Goal: Transaction & Acquisition: Purchase product/service

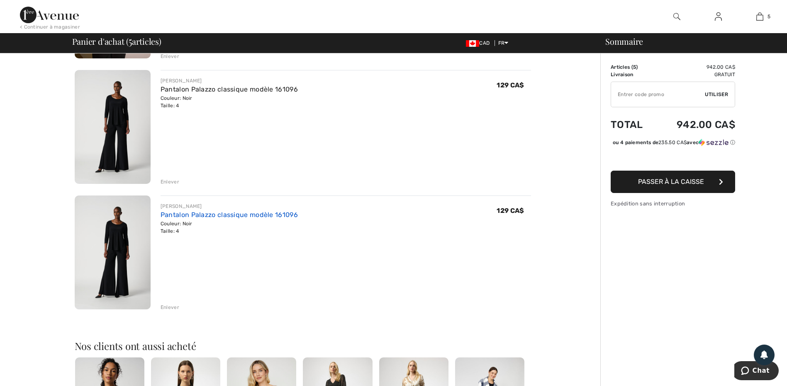
scroll to position [415, 0]
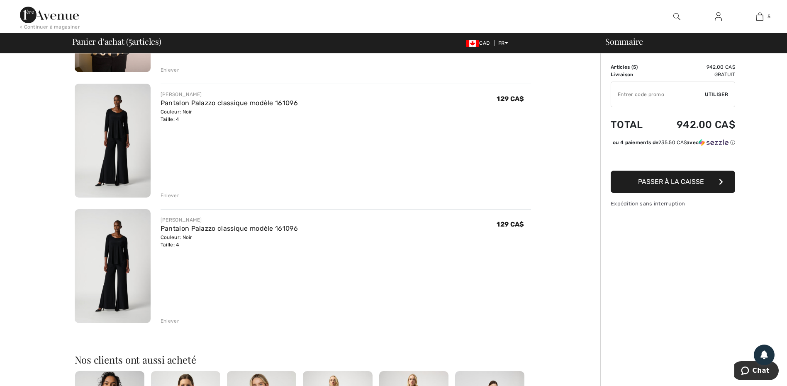
click at [176, 321] on div "Enlever" at bounding box center [169, 321] width 19 height 7
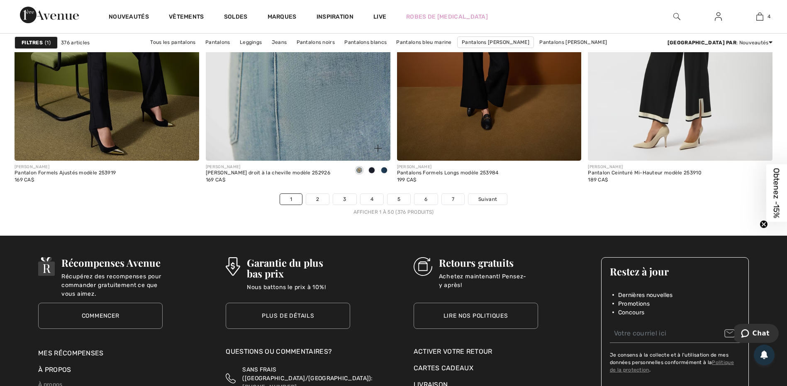
scroll to position [4727, 0]
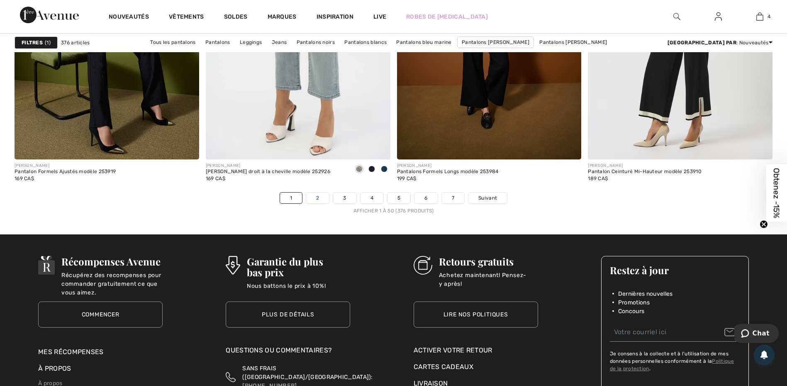
click at [321, 196] on link "2" at bounding box center [317, 198] width 23 height 11
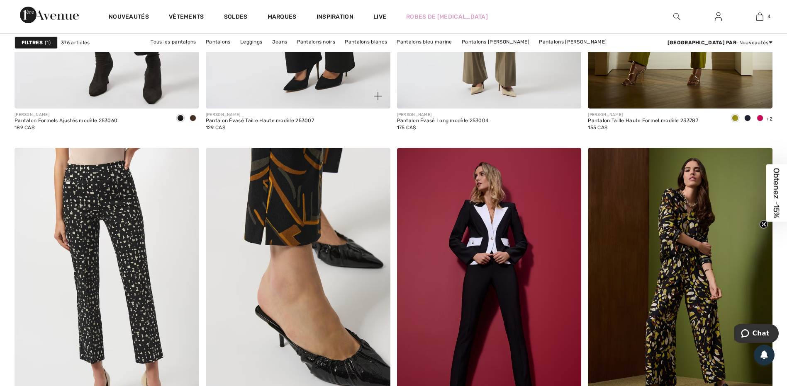
scroll to position [995, 0]
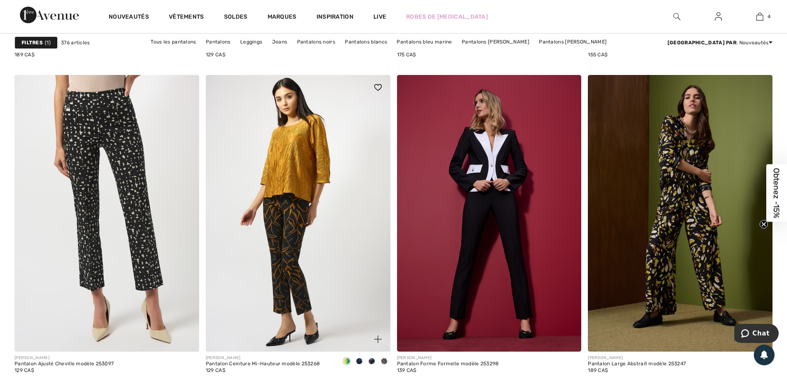
click at [359, 361] on span at bounding box center [359, 361] width 7 height 7
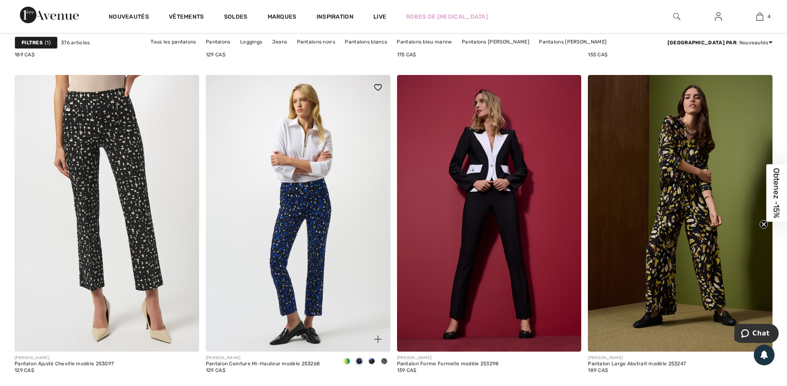
click at [372, 360] on span at bounding box center [371, 361] width 7 height 7
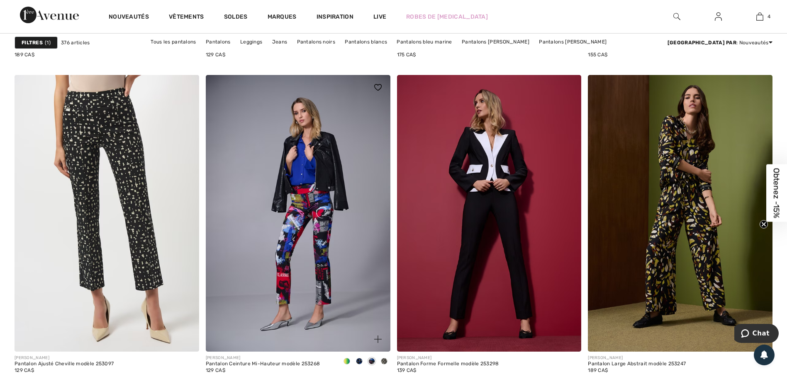
click at [382, 361] on span at bounding box center [384, 361] width 7 height 7
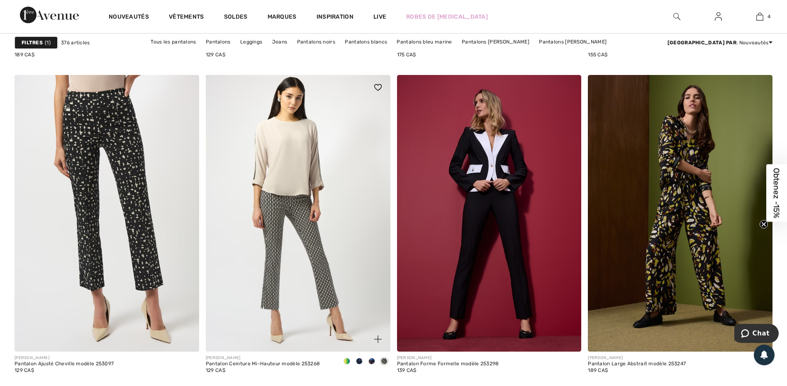
click at [347, 361] on span at bounding box center [346, 361] width 7 height 7
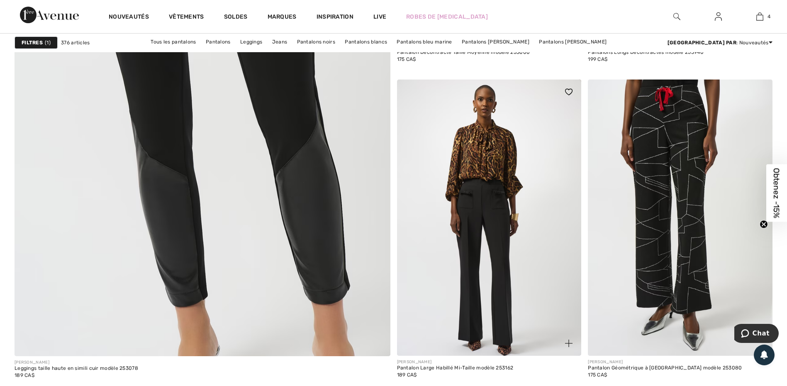
scroll to position [2861, 0]
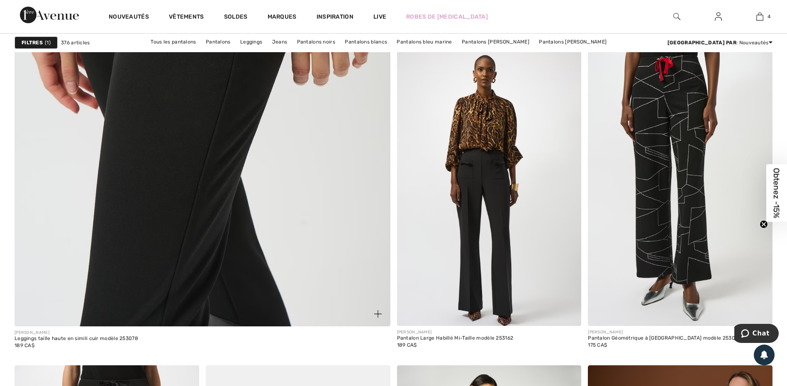
click at [231, 229] on img at bounding box center [202, 72] width 451 height 676
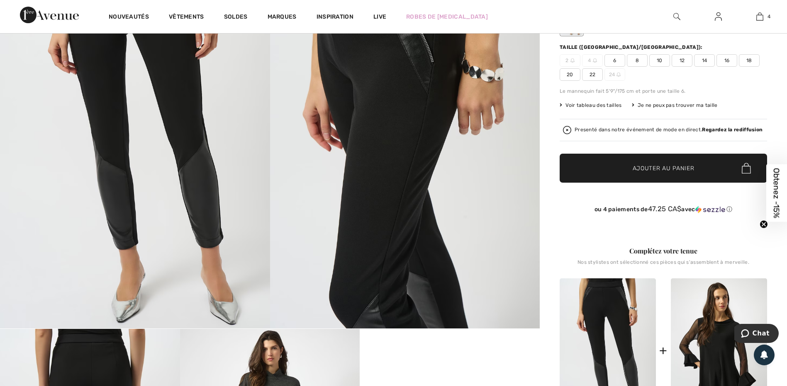
scroll to position [83, 0]
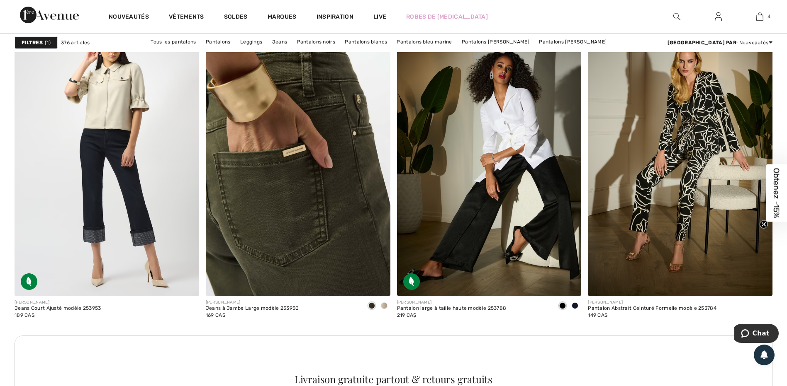
scroll to position [3524, 0]
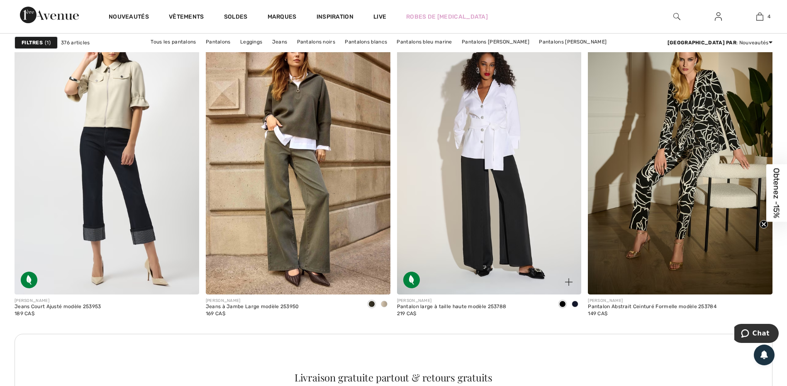
click at [483, 195] on img at bounding box center [489, 156] width 185 height 277
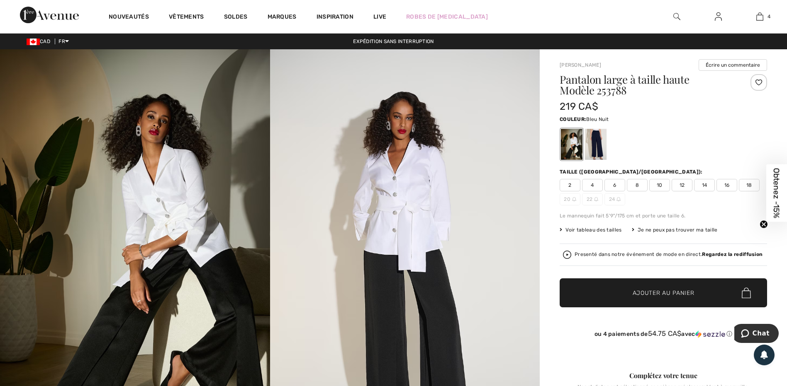
click at [595, 143] on div at bounding box center [596, 144] width 22 height 31
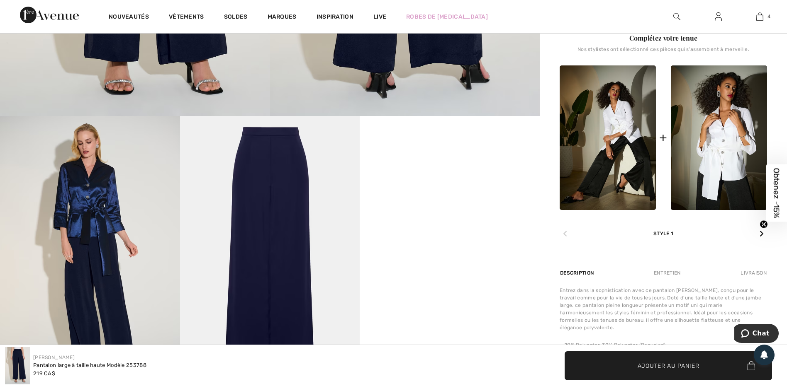
scroll to position [373, 0]
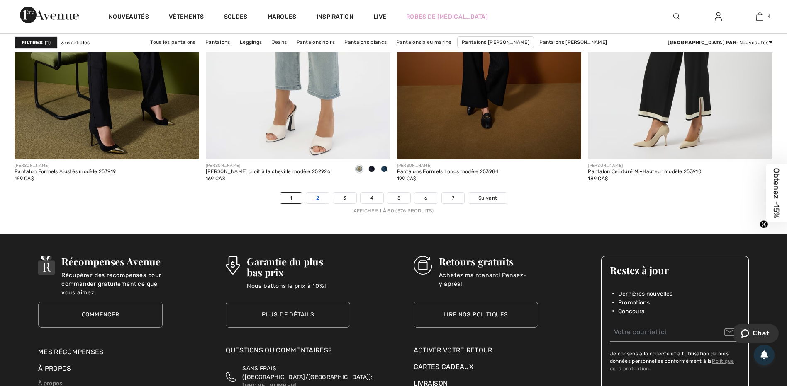
click at [321, 198] on link "2" at bounding box center [317, 198] width 23 height 11
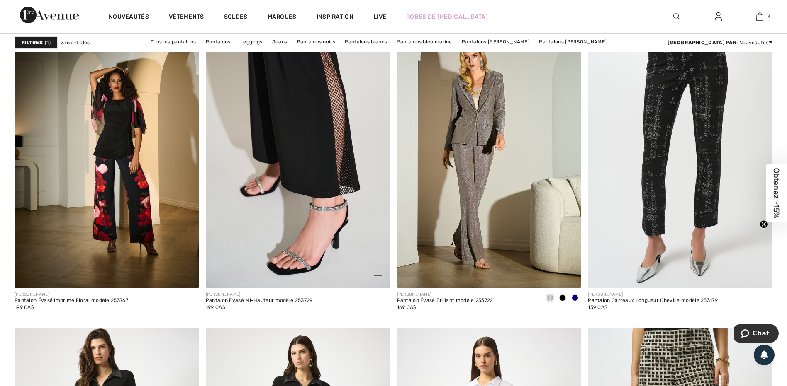
scroll to position [1824, 0]
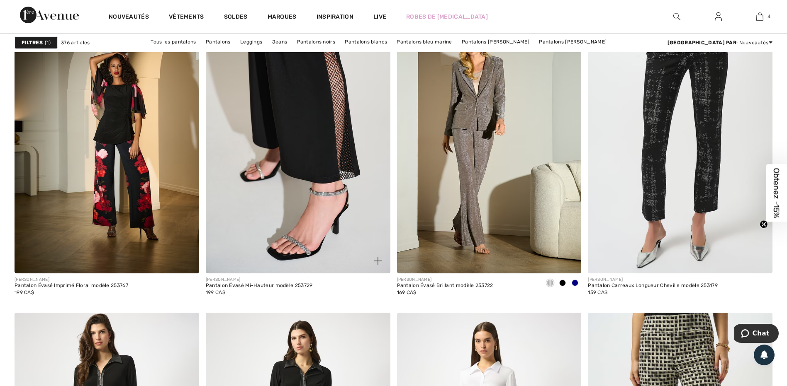
click at [330, 199] on img at bounding box center [298, 135] width 185 height 277
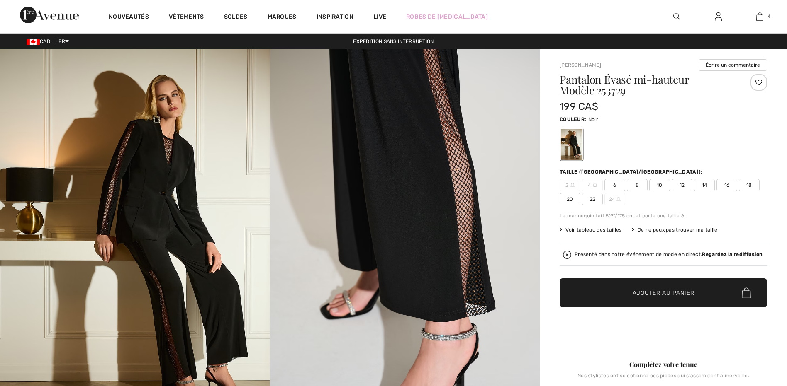
checkbox input "true"
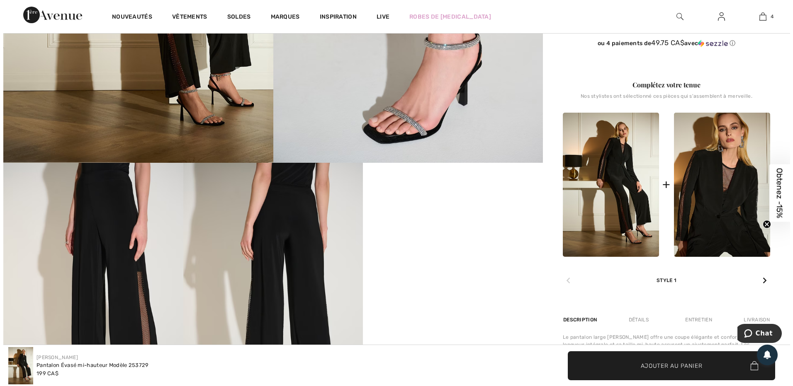
scroll to position [290, 0]
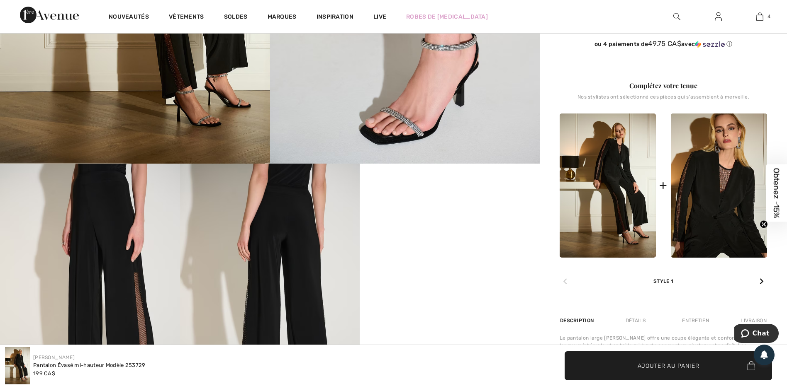
click at [247, 228] on img at bounding box center [270, 299] width 180 height 270
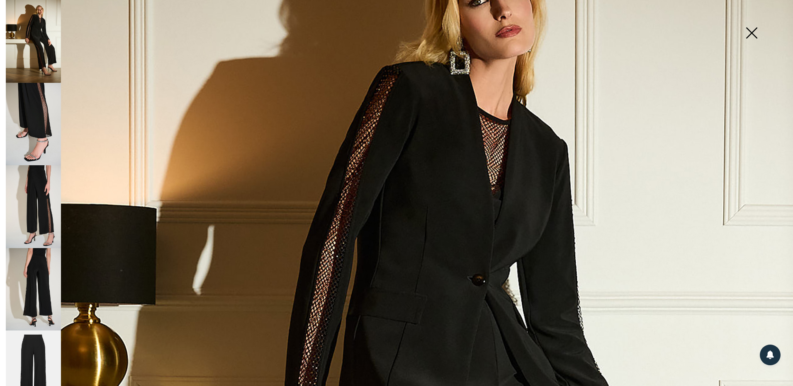
scroll to position [249, 0]
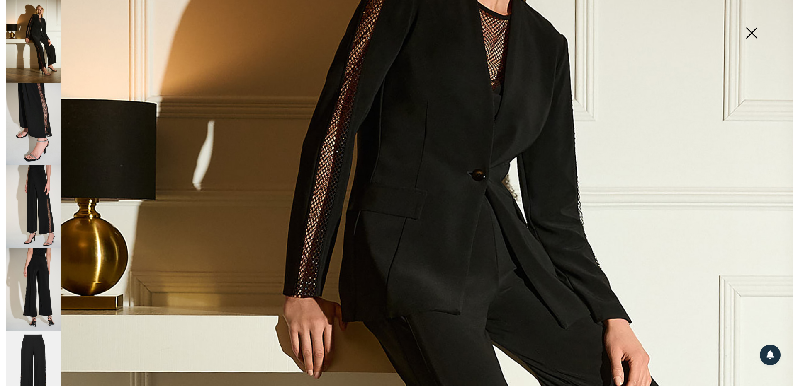
drag, startPoint x: 31, startPoint y: 252, endPoint x: 34, endPoint y: 248, distance: 5.3
click at [32, 251] on img at bounding box center [33, 289] width 55 height 83
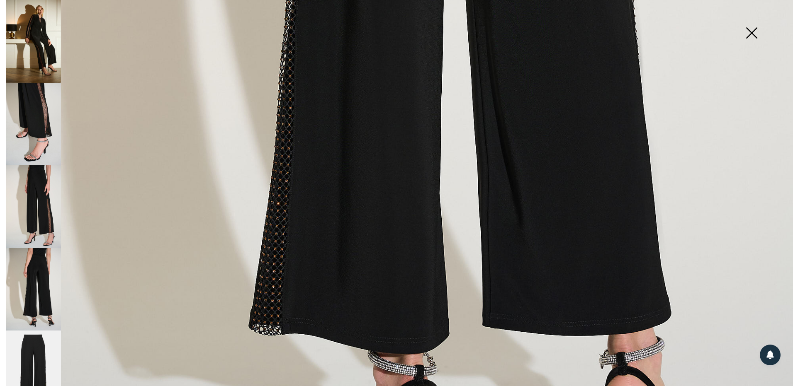
scroll to position [663, 0]
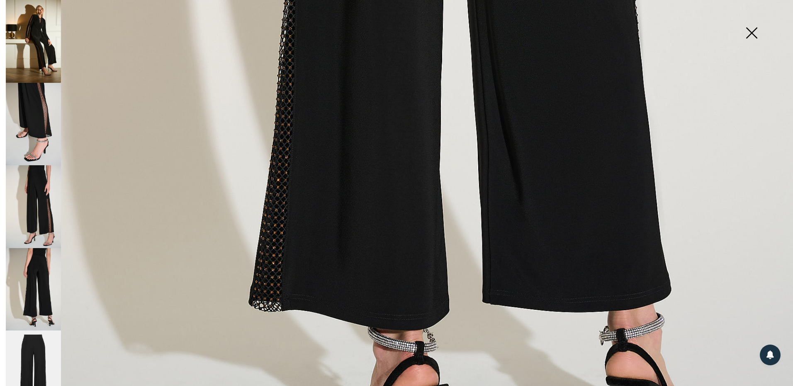
click at [41, 184] on img at bounding box center [33, 206] width 55 height 83
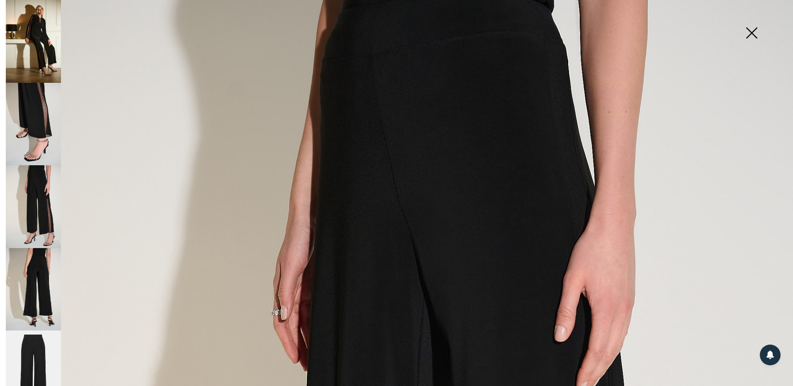
scroll to position [0, 0]
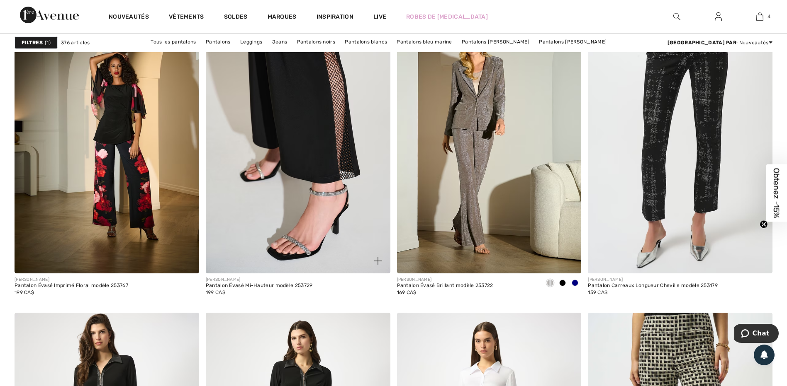
click at [292, 167] on img at bounding box center [298, 135] width 185 height 277
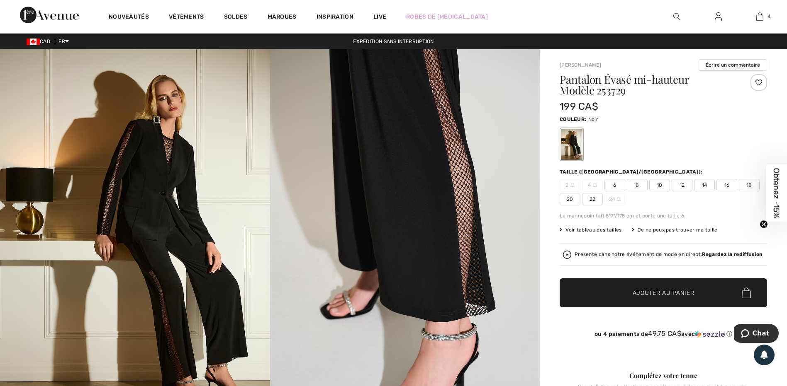
click at [615, 185] on span "6" at bounding box center [614, 185] width 21 height 12
click at [639, 288] on span "✔ Ajouté au panier Ajouter au panier" at bounding box center [662, 293] width 207 height 29
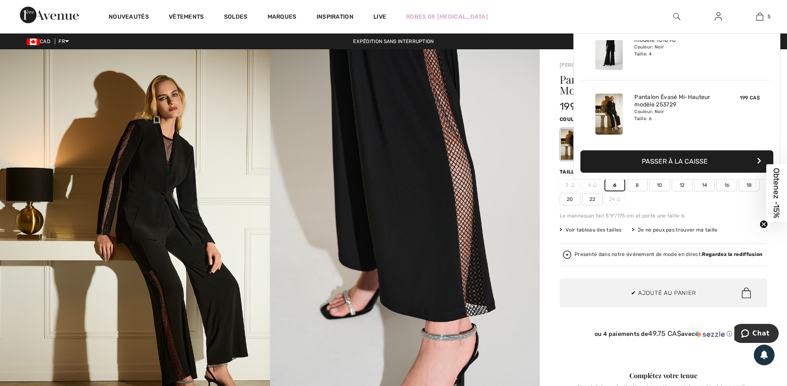
scroll to position [220, 0]
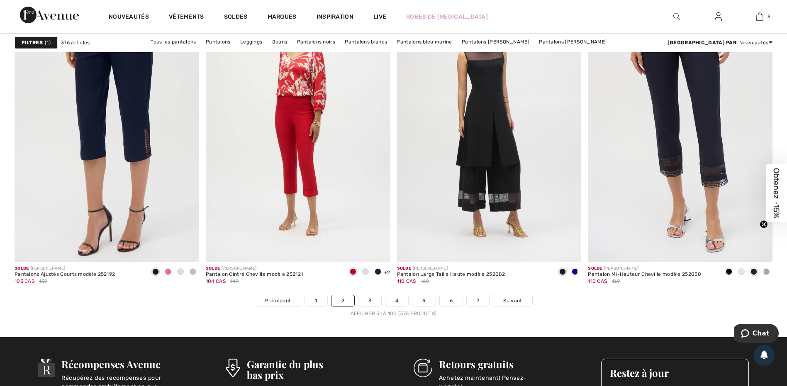
scroll to position [4768, 0]
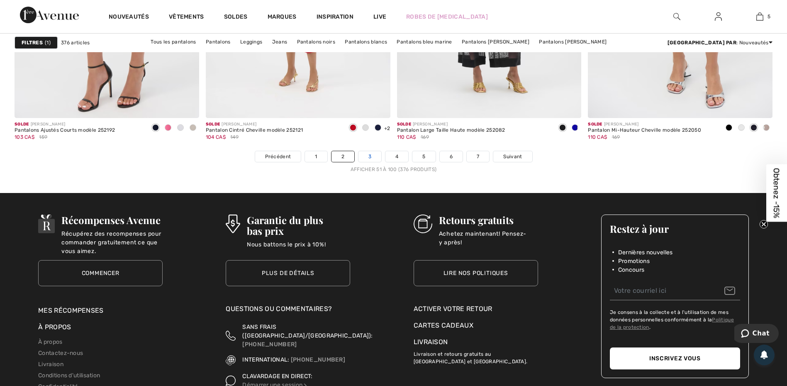
click at [364, 158] on link "3" at bounding box center [369, 156] width 23 height 11
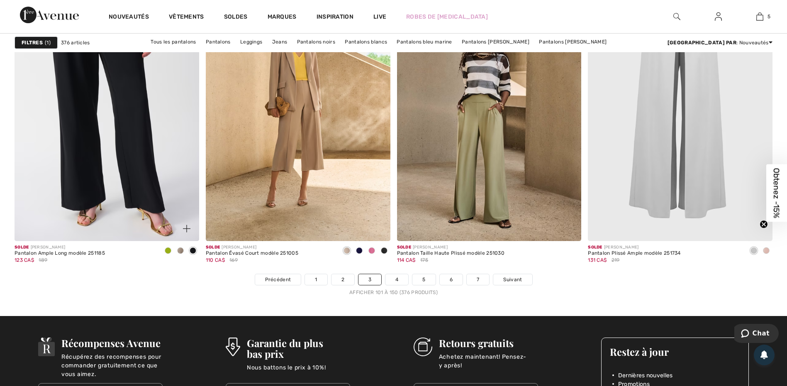
scroll to position [4644, 0]
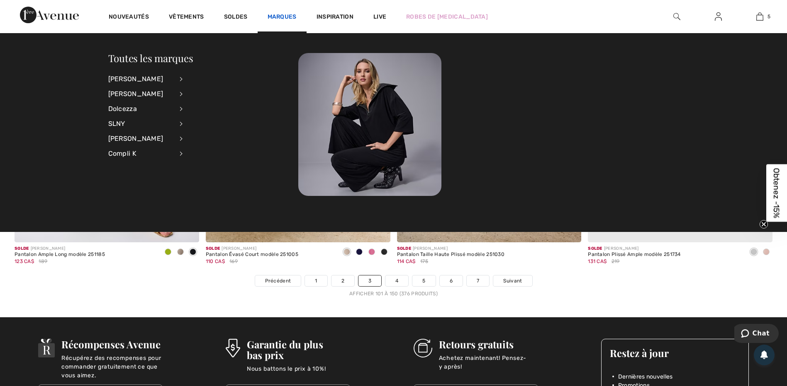
click at [285, 18] on link "Marques" at bounding box center [281, 17] width 29 height 9
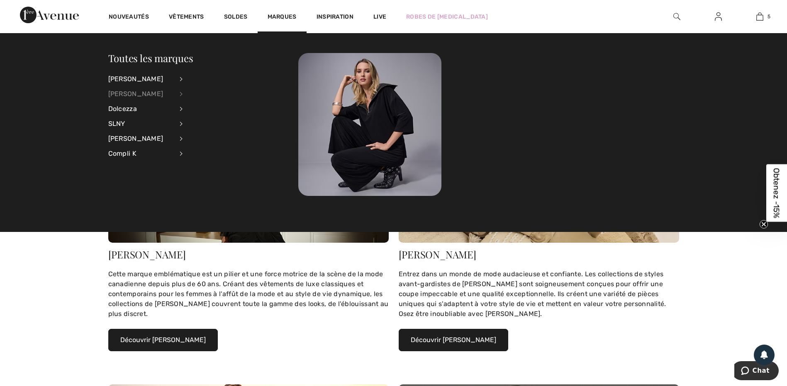
click at [146, 92] on div "[PERSON_NAME]" at bounding box center [140, 94] width 65 height 15
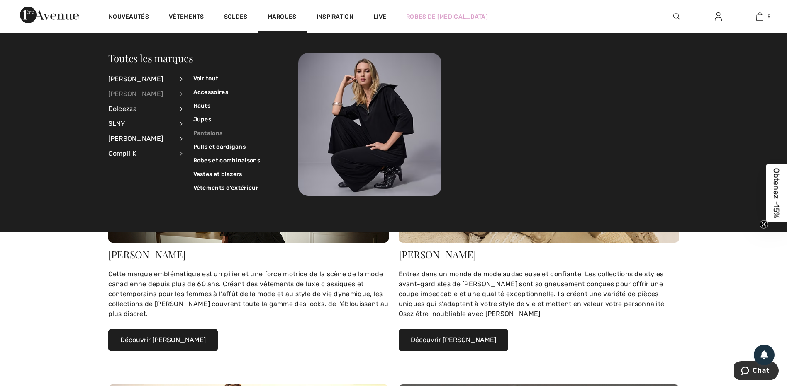
click at [207, 131] on link "Pantalons" at bounding box center [226, 133] width 67 height 14
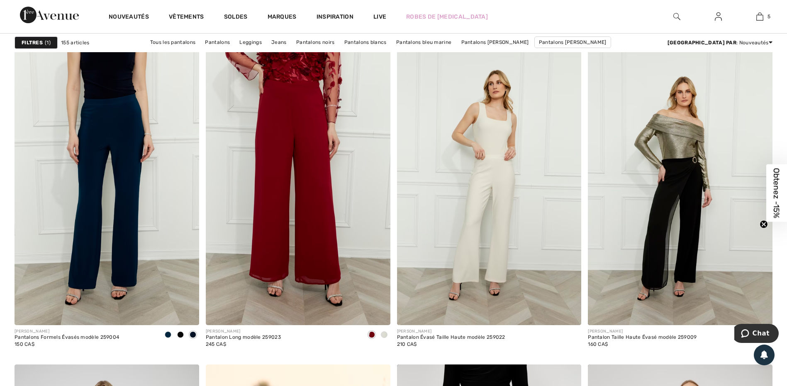
scroll to position [3193, 0]
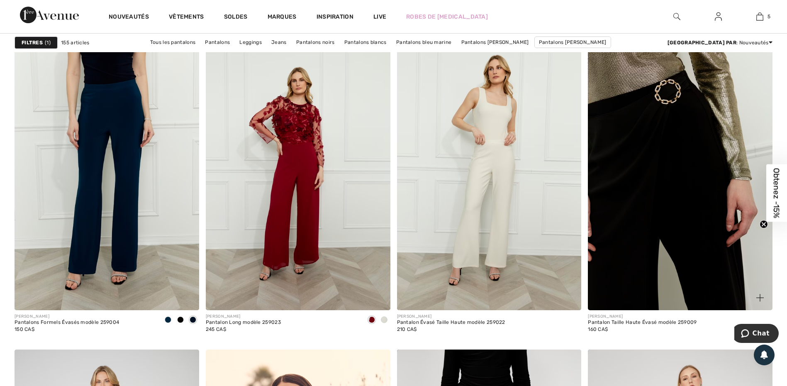
click at [649, 239] on img at bounding box center [680, 172] width 185 height 277
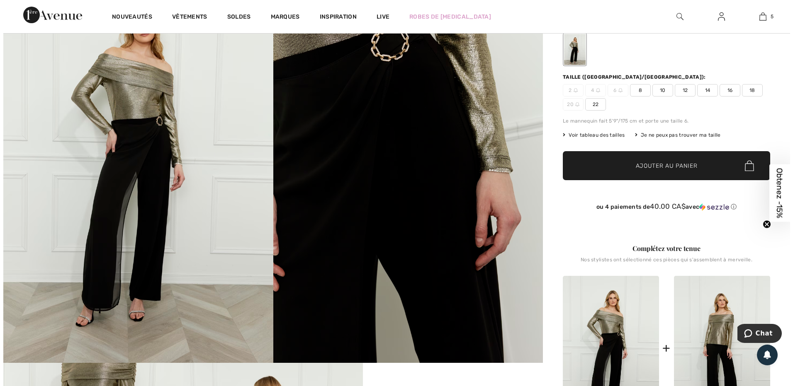
scroll to position [83, 0]
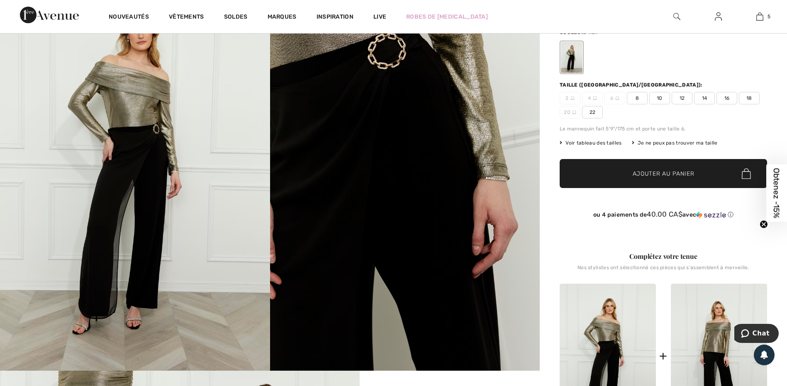
click at [170, 175] on img at bounding box center [135, 168] width 270 height 405
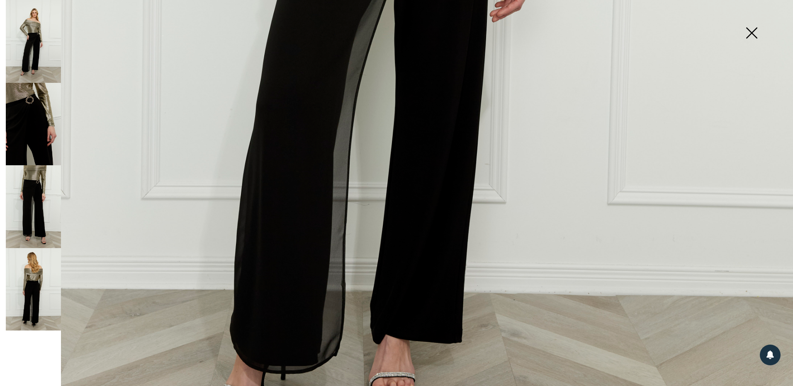
scroll to position [663, 0]
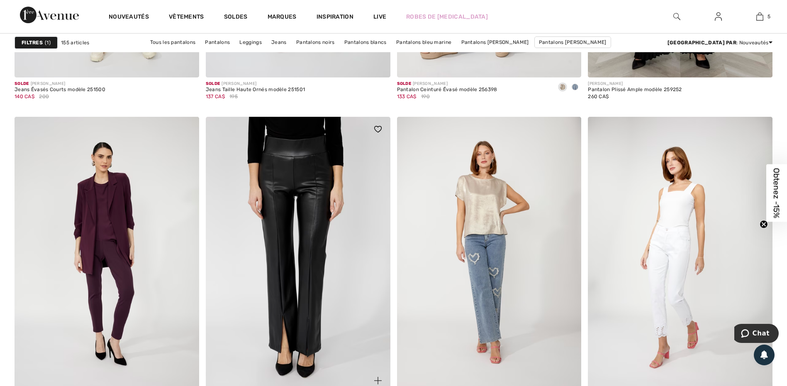
scroll to position [4478, 0]
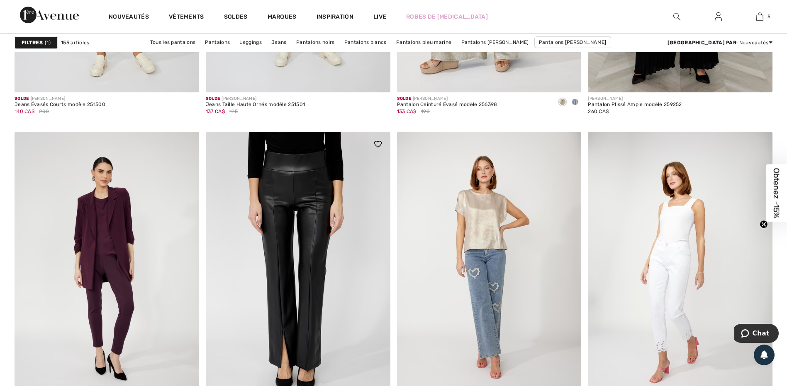
click at [295, 289] on img at bounding box center [298, 270] width 185 height 277
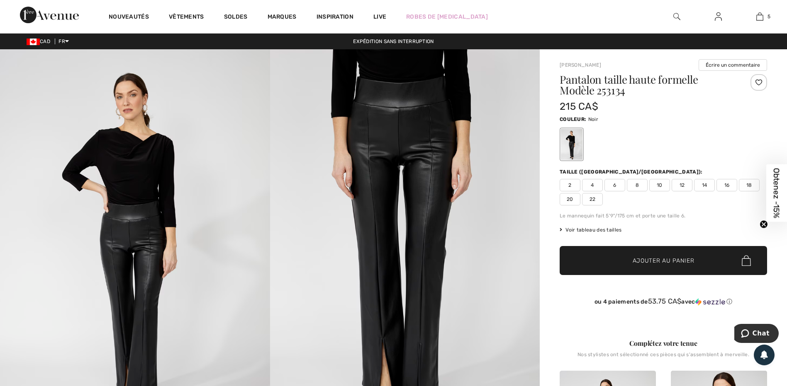
click at [175, 221] on img at bounding box center [135, 251] width 270 height 405
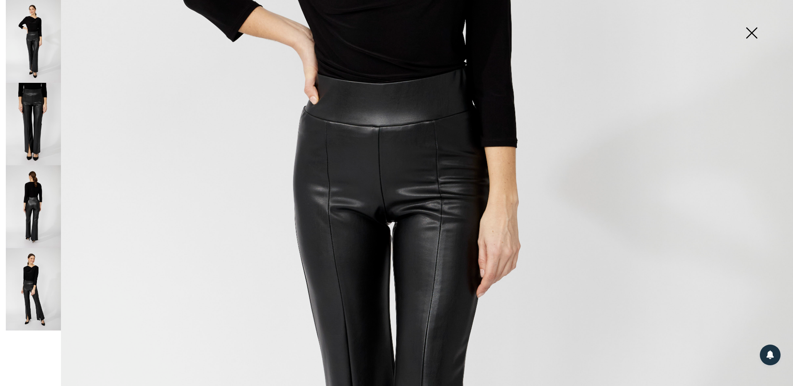
scroll to position [332, 0]
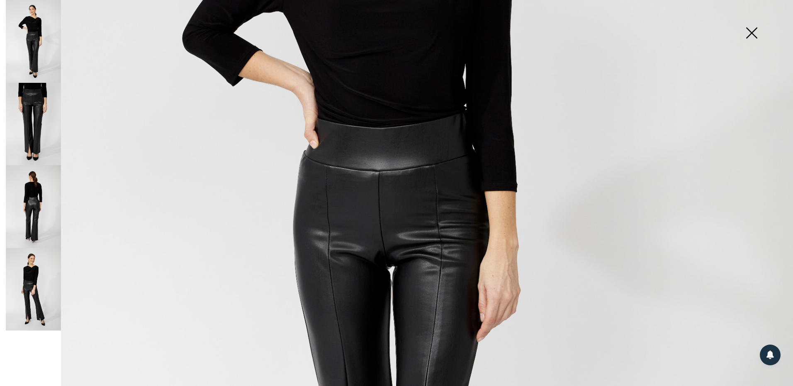
click at [32, 189] on img at bounding box center [33, 206] width 55 height 83
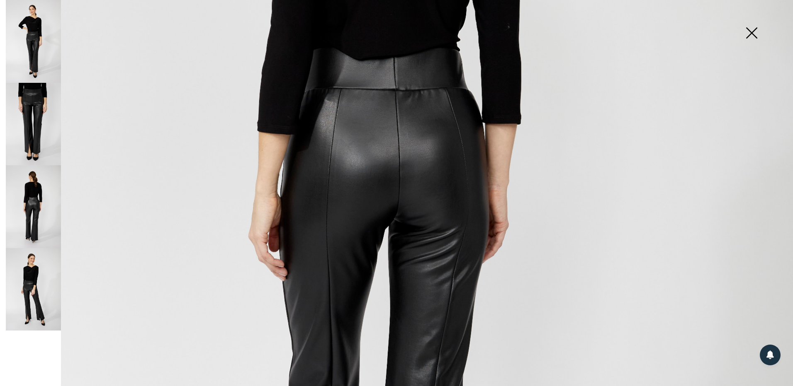
scroll to position [373, 0]
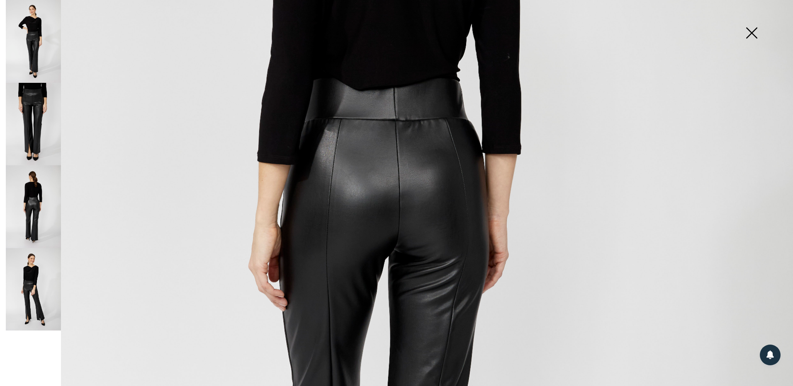
click at [41, 270] on img at bounding box center [33, 289] width 55 height 83
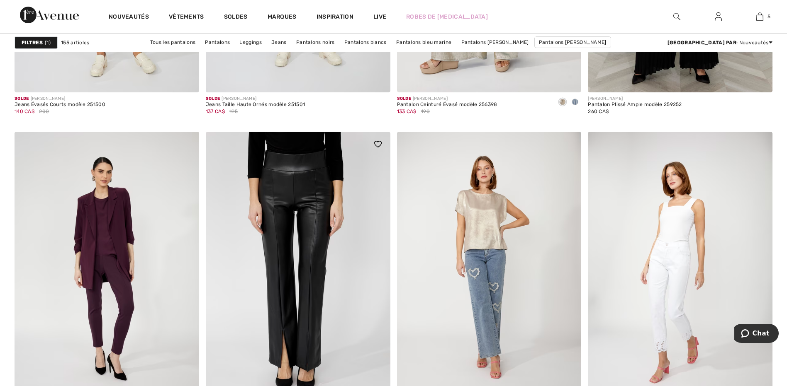
scroll to position [4478, 0]
click at [281, 230] on img at bounding box center [298, 270] width 185 height 277
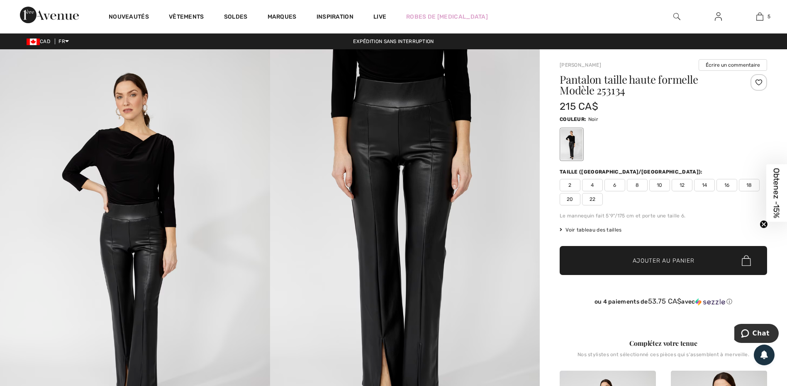
click at [596, 185] on span "4" at bounding box center [592, 185] width 21 height 12
click at [651, 257] on span "Ajouter au panier" at bounding box center [663, 261] width 62 height 9
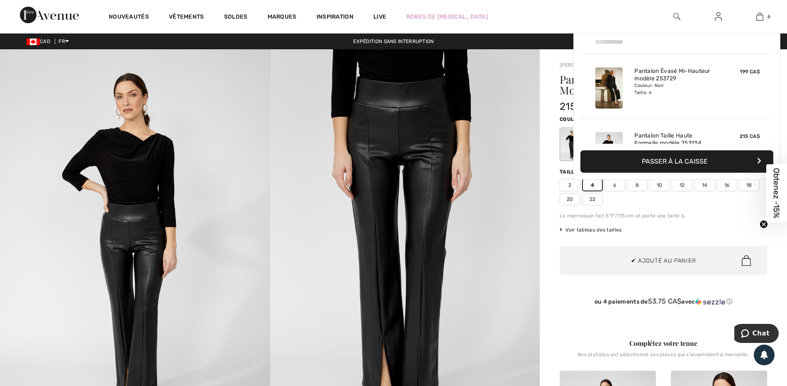
scroll to position [284, 0]
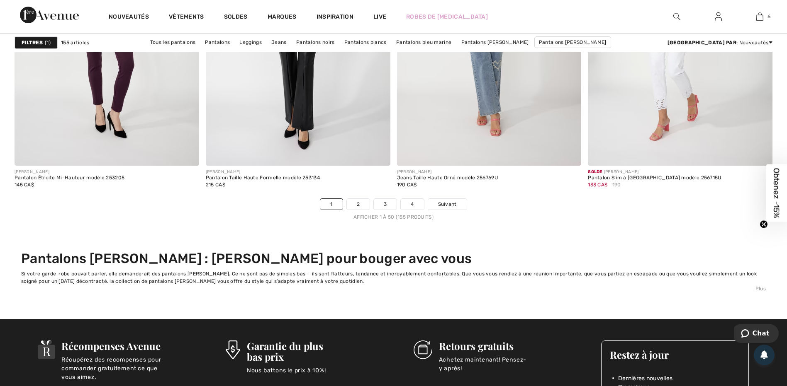
scroll to position [4727, 0]
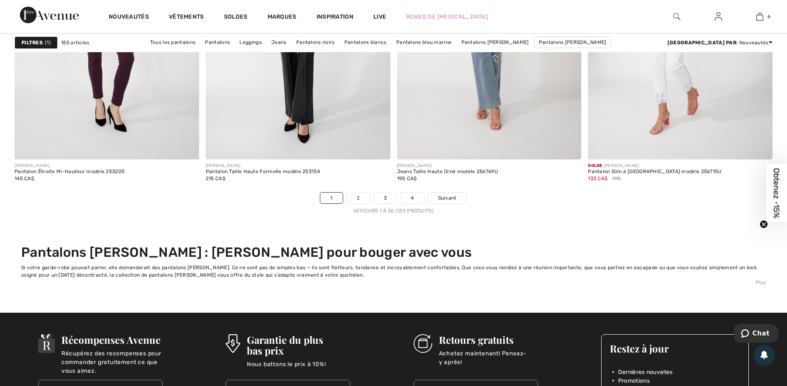
click at [355, 198] on link "2" at bounding box center [358, 198] width 23 height 11
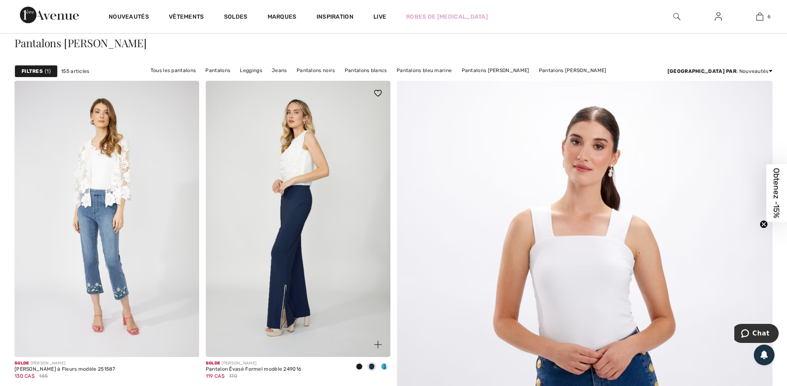
scroll to position [83, 0]
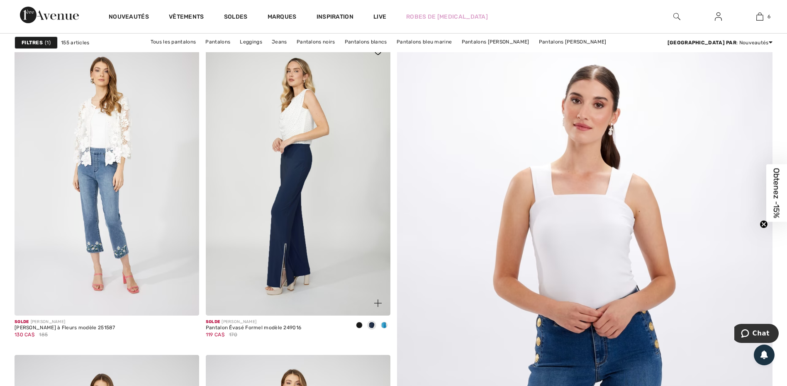
click at [361, 324] on span at bounding box center [359, 325] width 7 height 7
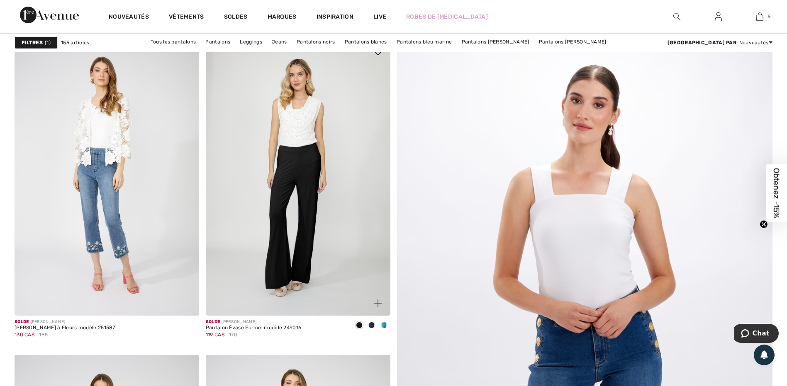
click at [304, 236] on img at bounding box center [298, 177] width 185 height 277
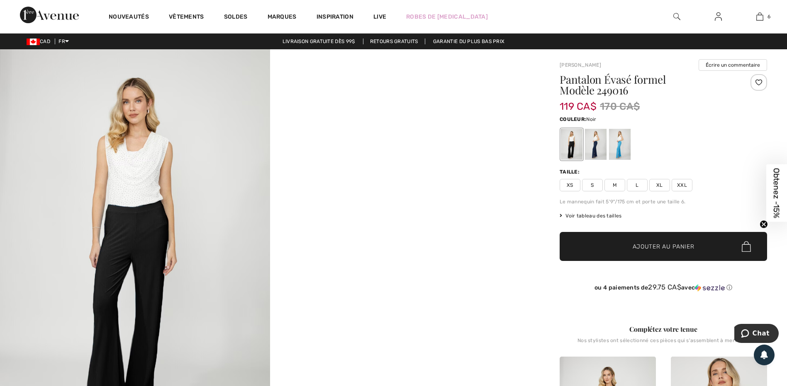
click at [142, 223] on img at bounding box center [135, 251] width 270 height 405
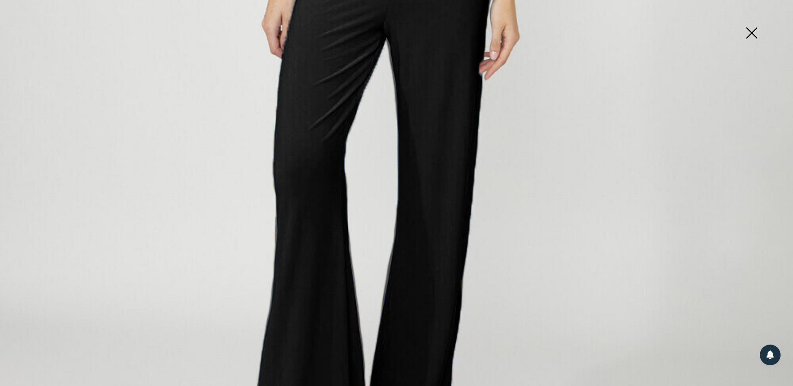
scroll to position [420, 0]
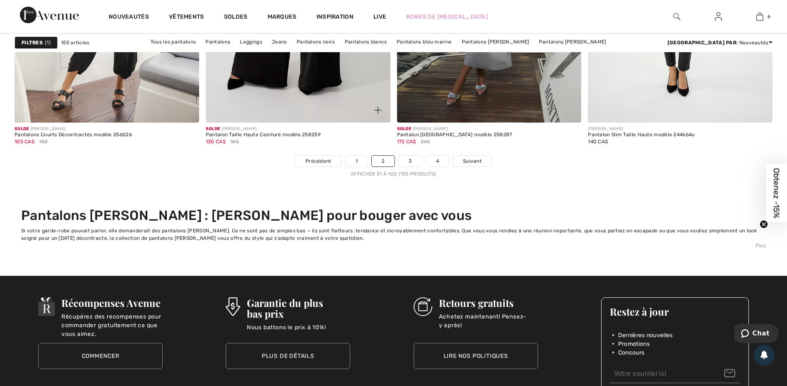
scroll to position [4768, 0]
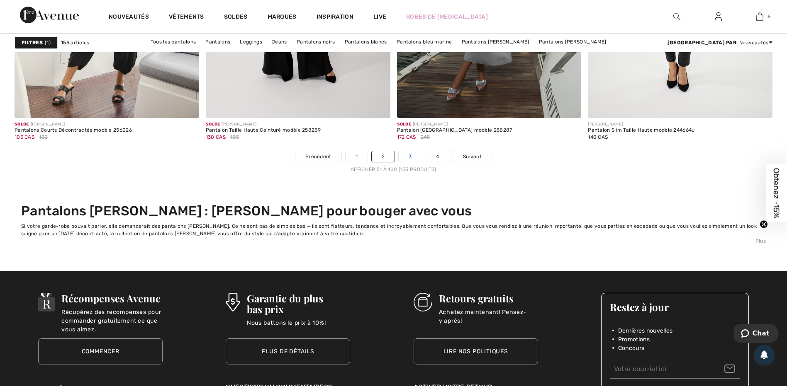
click at [408, 154] on link "3" at bounding box center [409, 156] width 23 height 11
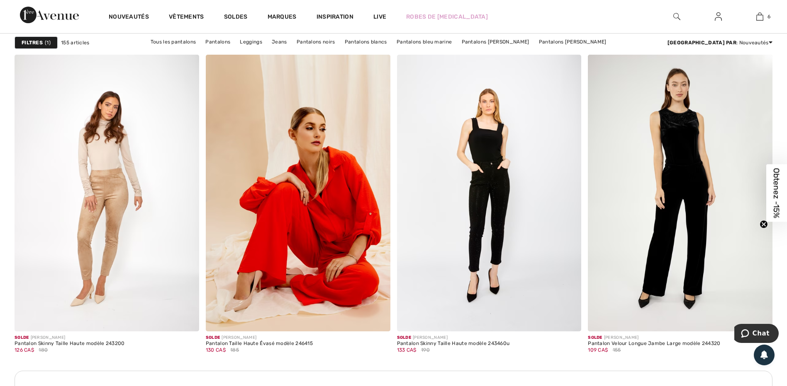
scroll to position [1078, 0]
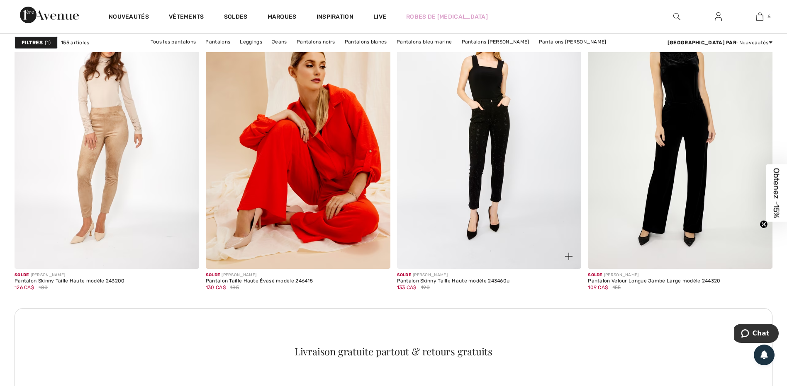
click at [517, 201] on img at bounding box center [489, 130] width 185 height 277
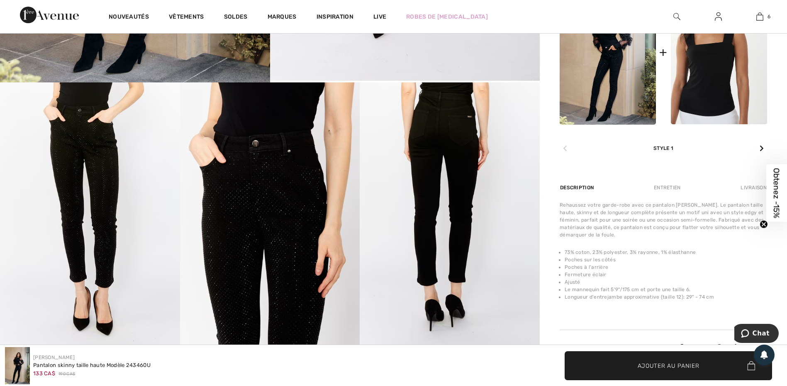
scroll to position [415, 0]
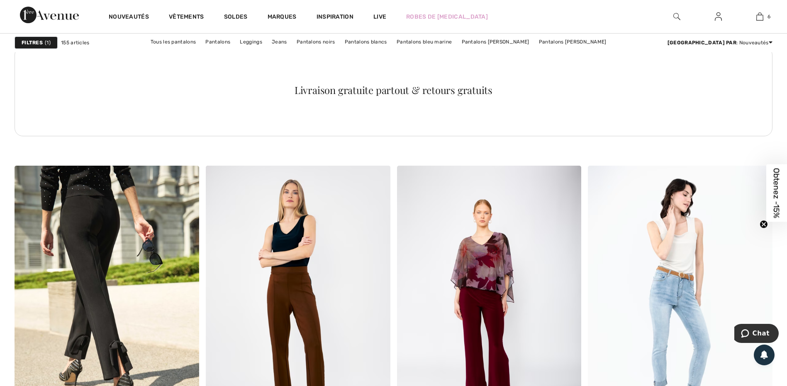
scroll to position [1285, 0]
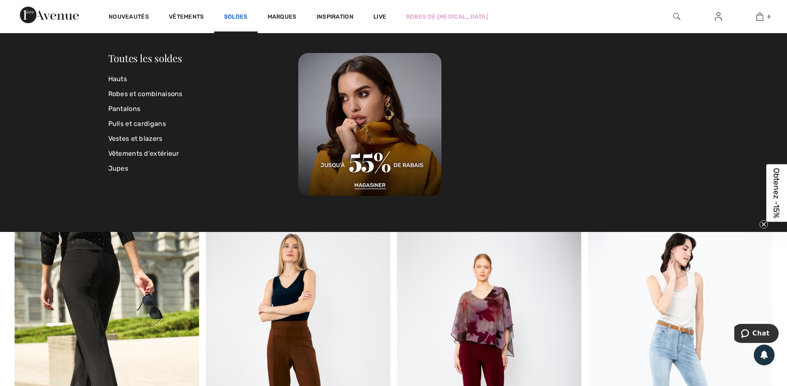
click at [239, 15] on link "Soldes" at bounding box center [236, 17] width 24 height 9
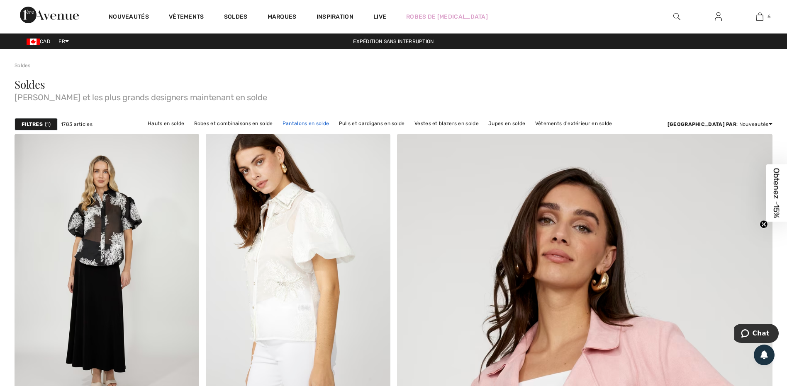
click at [330, 124] on link "Pantalons en solde" at bounding box center [305, 123] width 55 height 11
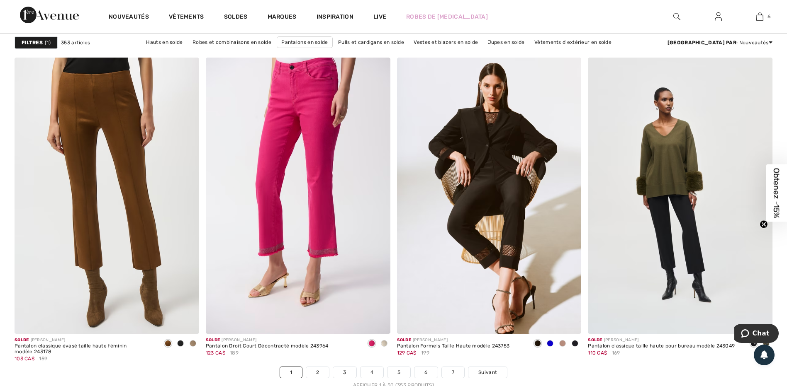
scroll to position [4603, 0]
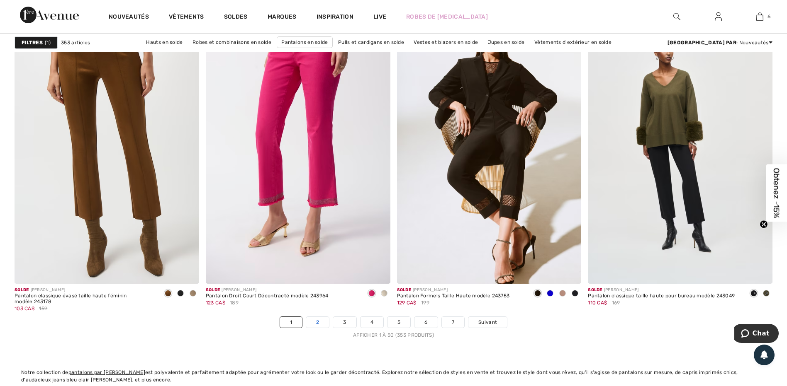
click at [322, 320] on link "2" at bounding box center [317, 322] width 23 height 11
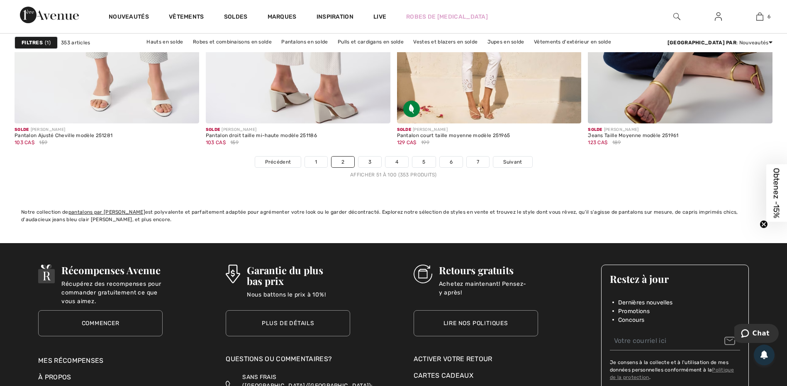
scroll to position [4768, 0]
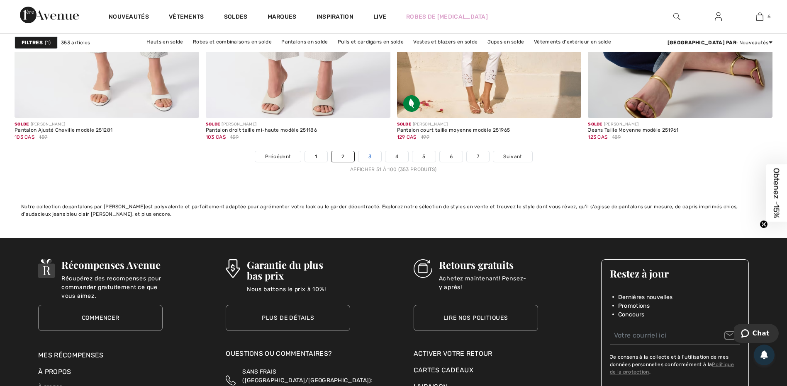
click at [369, 154] on link "3" at bounding box center [369, 156] width 23 height 11
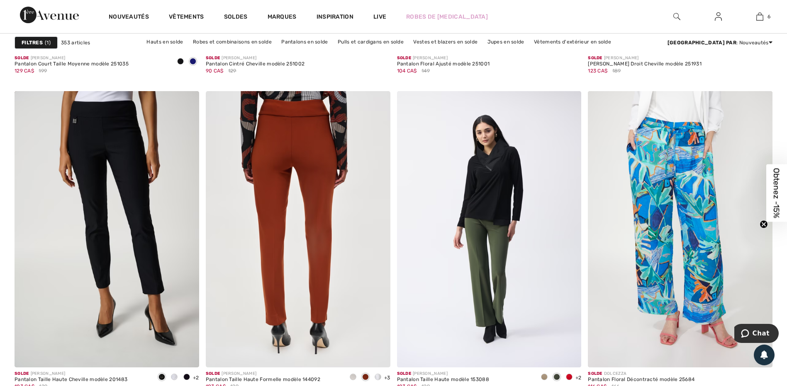
scroll to position [2073, 0]
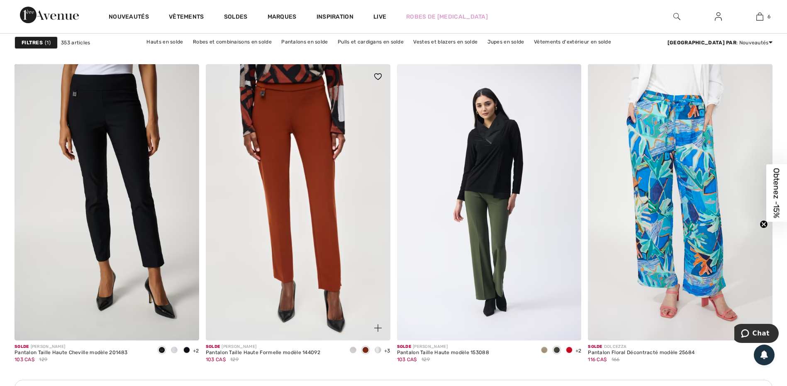
click at [352, 350] on span at bounding box center [353, 350] width 7 height 7
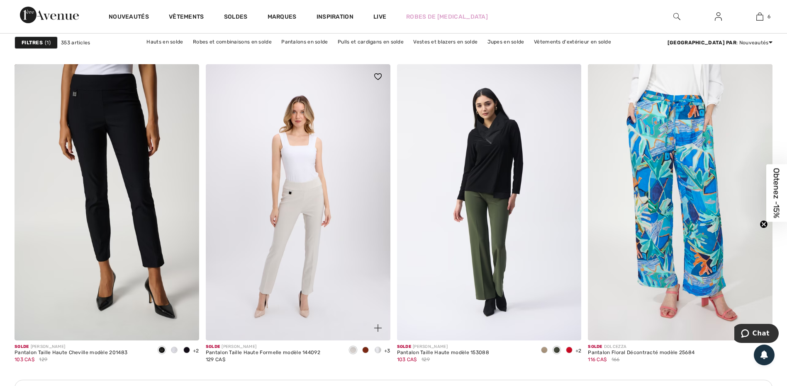
click at [378, 350] on span at bounding box center [377, 350] width 7 height 7
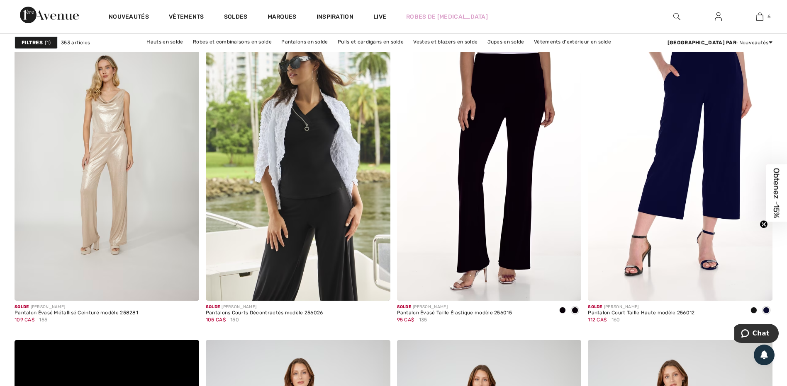
scroll to position [4271, 0]
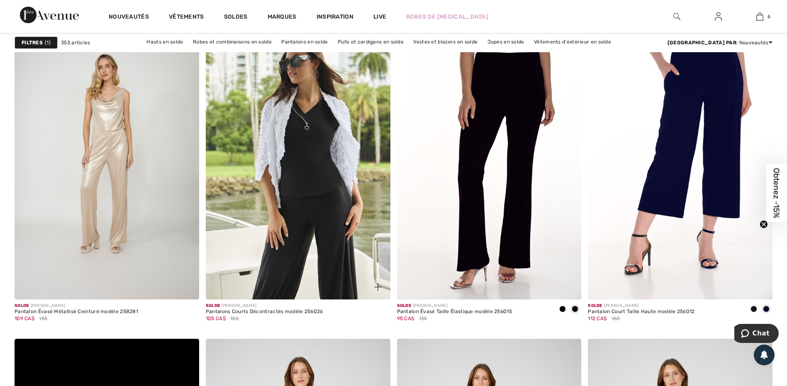
click at [318, 263] on img at bounding box center [298, 161] width 185 height 277
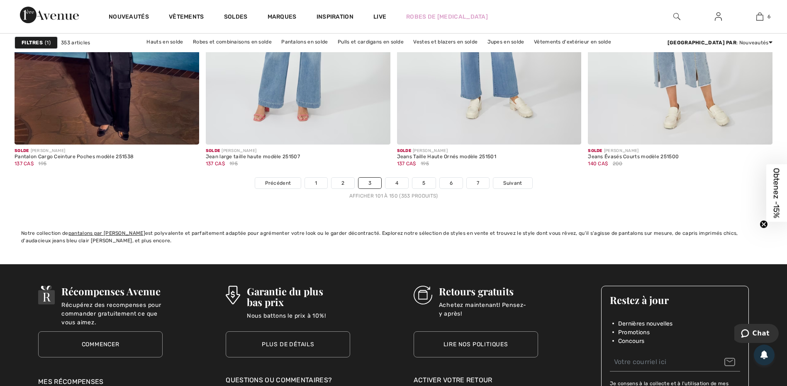
scroll to position [4768, 0]
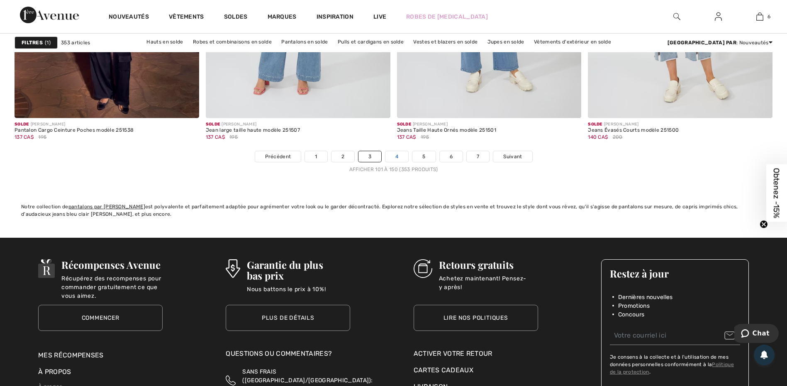
click at [396, 157] on link "4" at bounding box center [396, 156] width 23 height 11
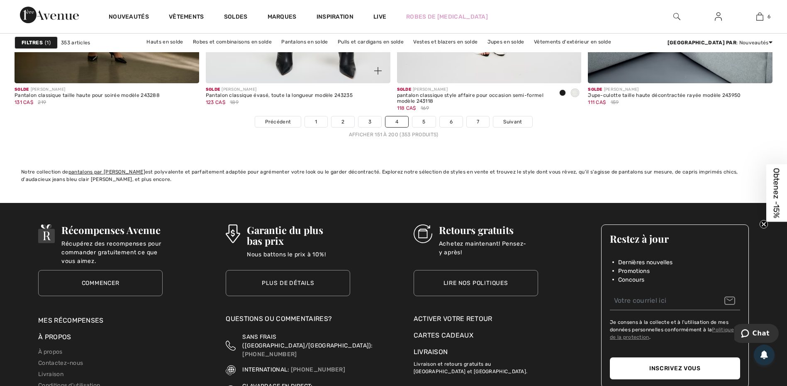
scroll to position [4810, 0]
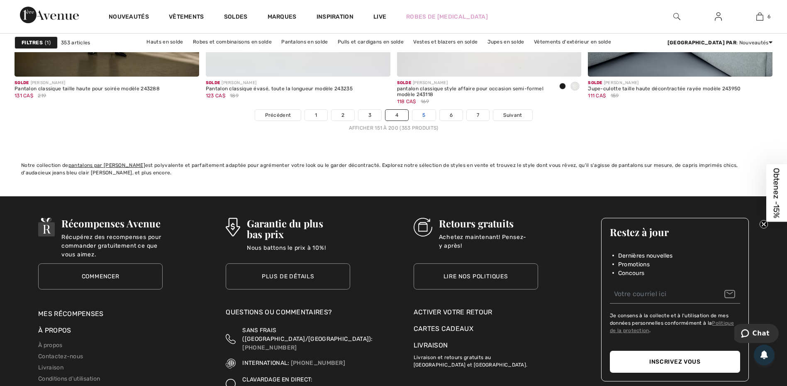
click at [424, 116] on link "5" at bounding box center [423, 115] width 23 height 11
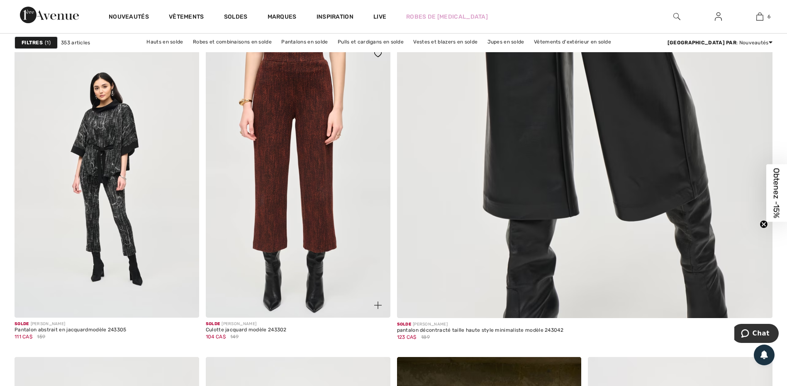
scroll to position [373, 0]
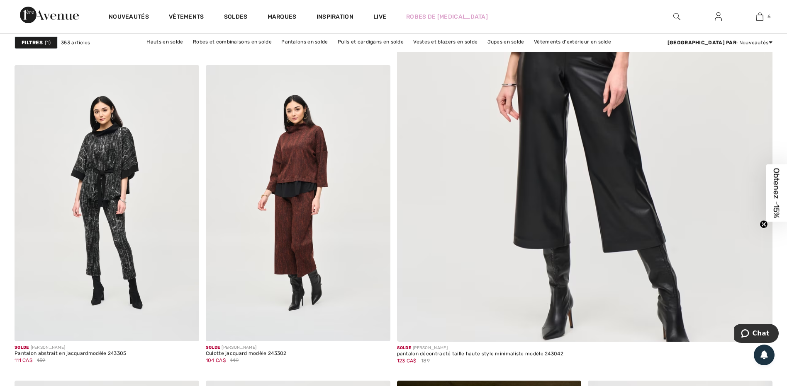
click at [518, 175] on img at bounding box center [584, 87] width 451 height 676
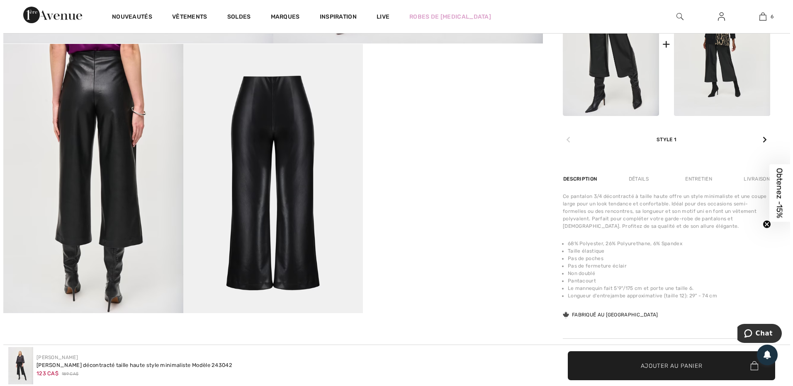
scroll to position [415, 0]
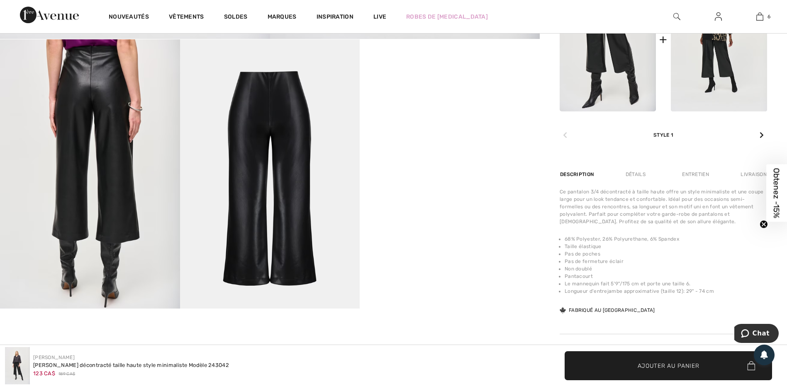
click at [119, 162] on img at bounding box center [90, 174] width 180 height 270
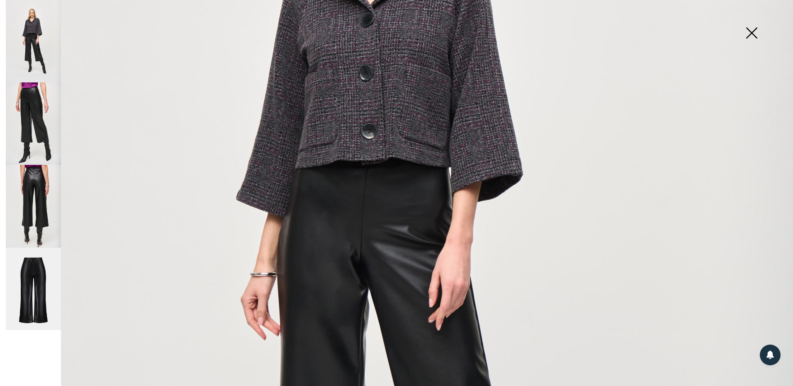
scroll to position [290, 0]
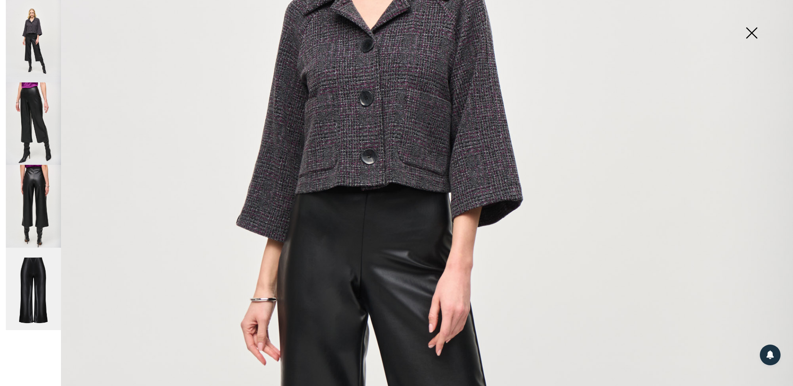
click at [40, 115] on img at bounding box center [33, 124] width 55 height 83
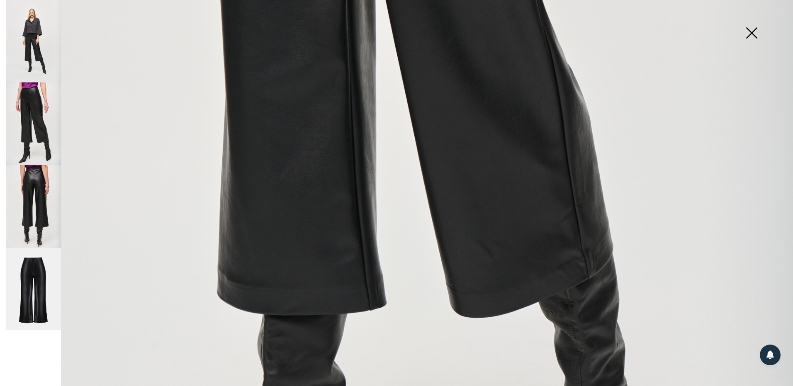
scroll to position [580, 0]
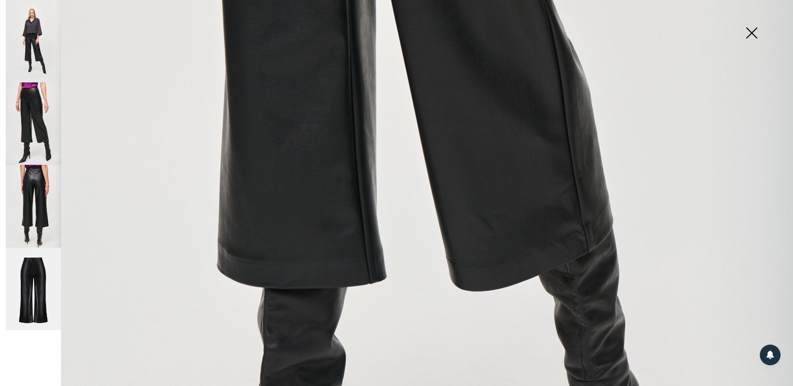
click at [31, 174] on img at bounding box center [33, 206] width 55 height 83
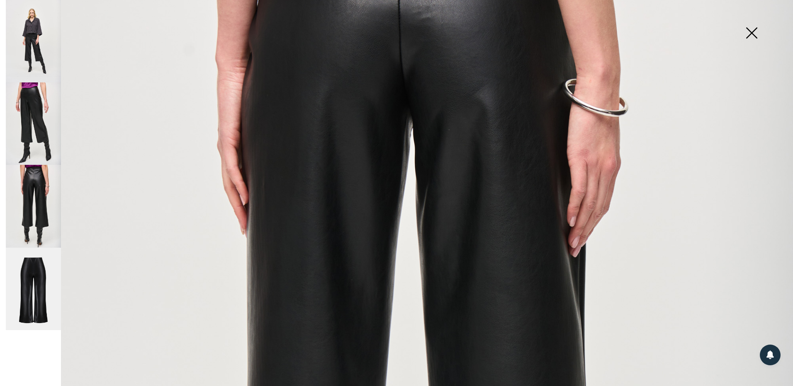
scroll to position [207, 0]
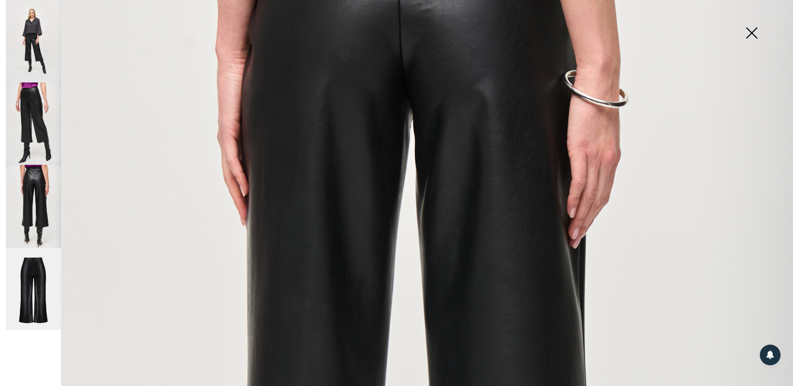
click at [48, 124] on img at bounding box center [33, 124] width 55 height 83
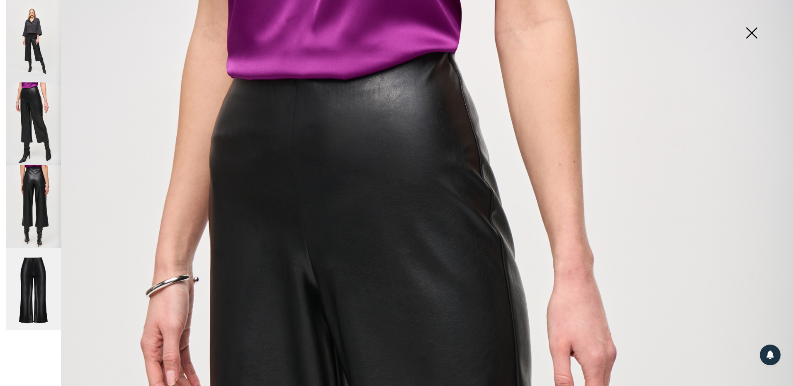
scroll to position [0, 0]
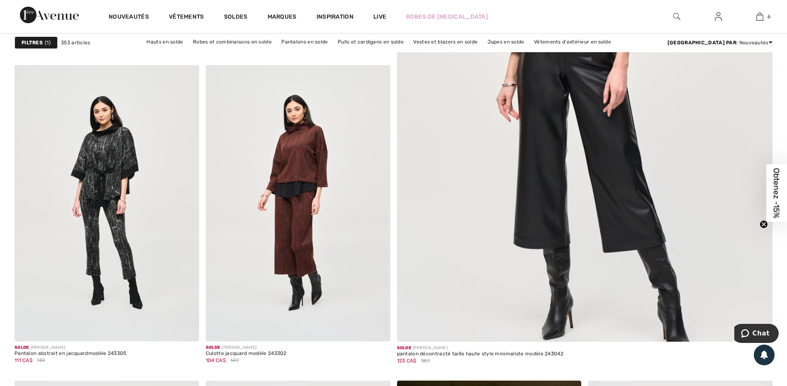
click at [495, 193] on img at bounding box center [584, 87] width 451 height 676
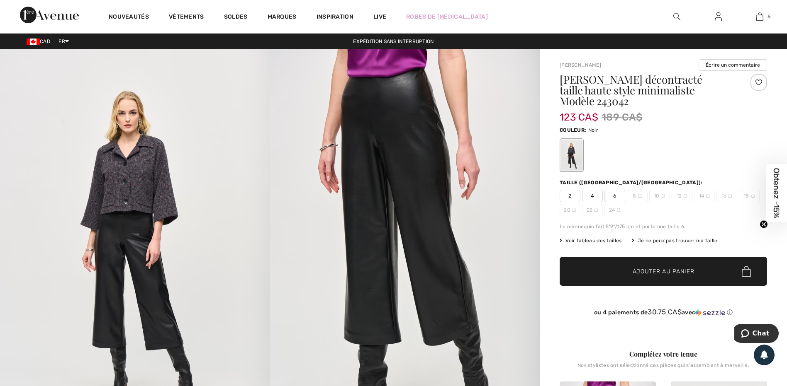
click at [594, 190] on span "4" at bounding box center [592, 196] width 21 height 12
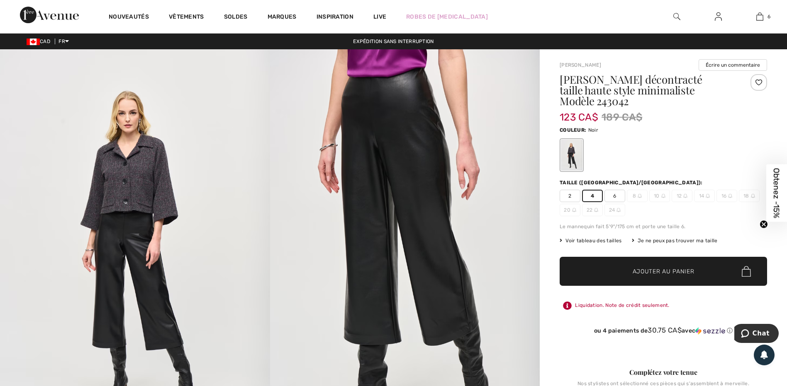
click at [627, 257] on span "✔ Ajouté au panier Ajouter au panier" at bounding box center [662, 271] width 207 height 29
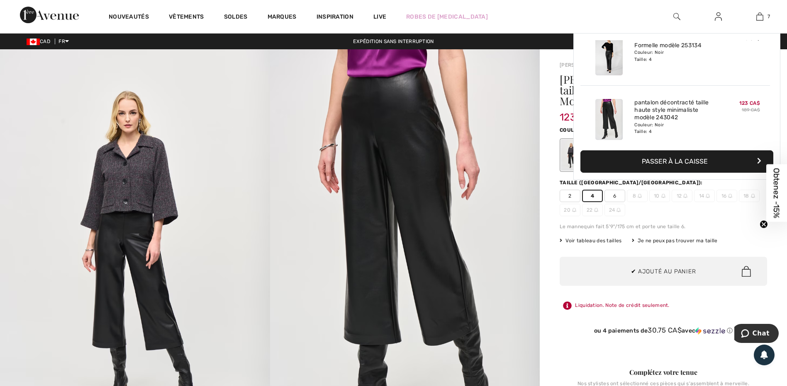
scroll to position [349, 0]
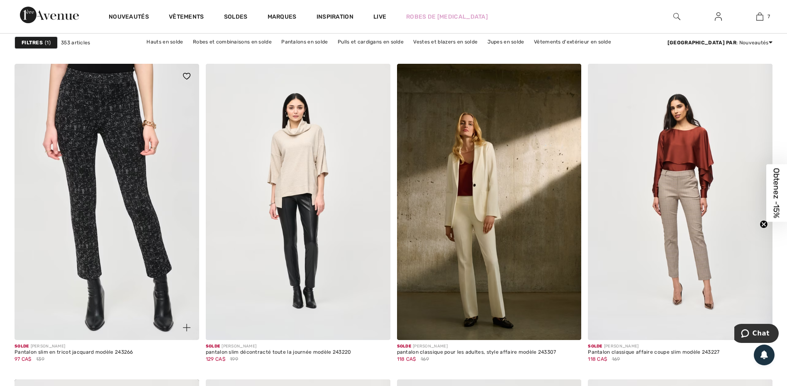
scroll to position [705, 0]
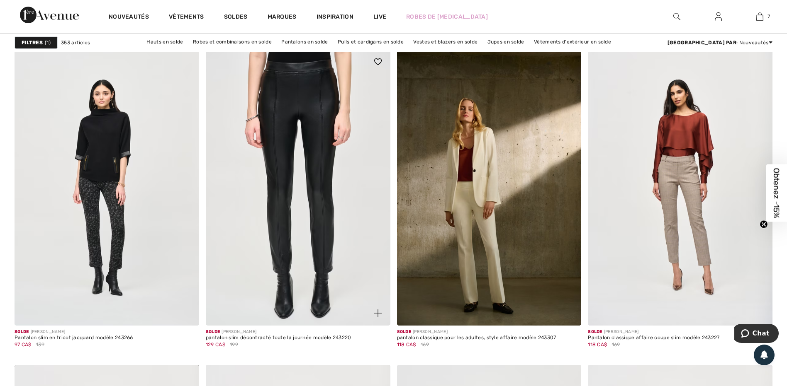
click at [320, 201] on img at bounding box center [298, 187] width 185 height 277
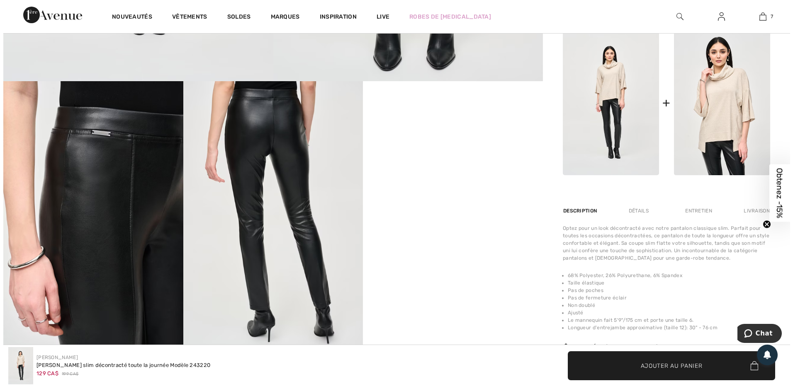
scroll to position [373, 0]
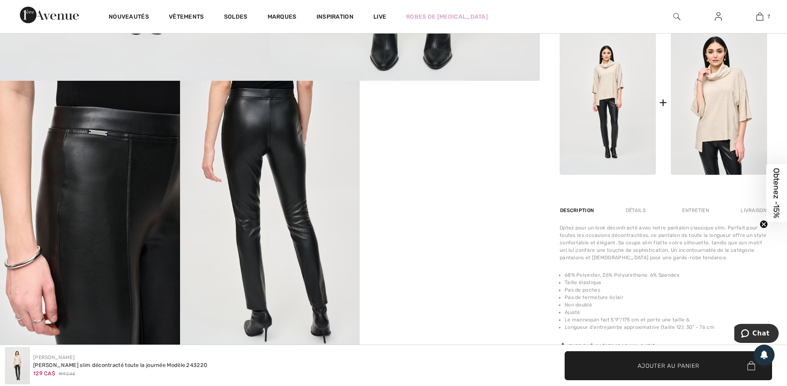
click at [297, 184] on img at bounding box center [270, 216] width 180 height 270
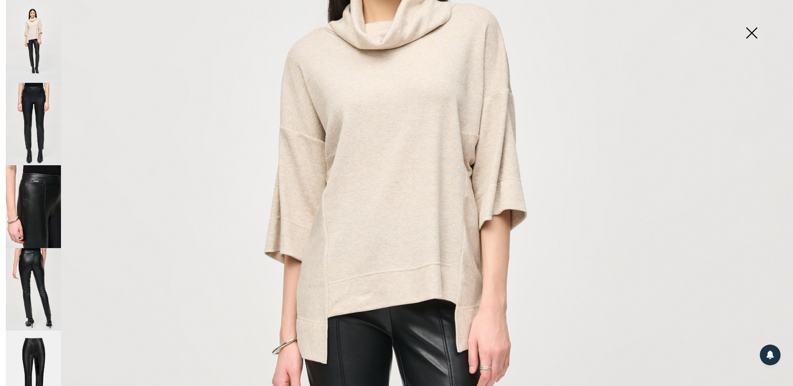
scroll to position [456, 0]
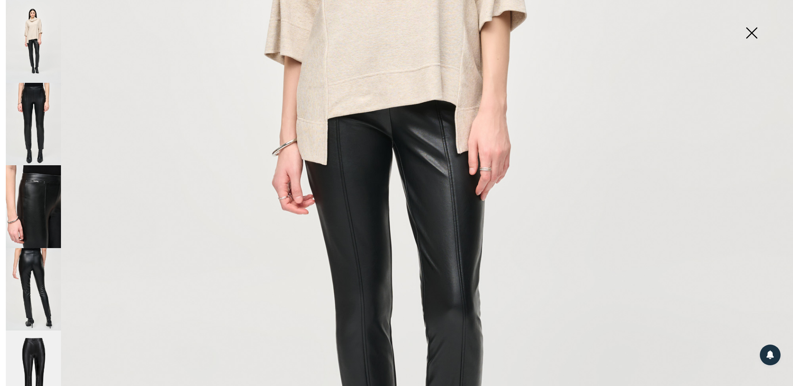
click at [43, 102] on img at bounding box center [33, 124] width 55 height 83
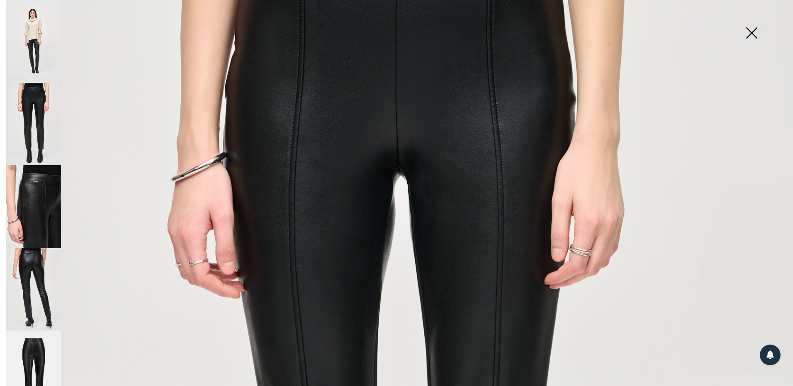
scroll to position [0, 0]
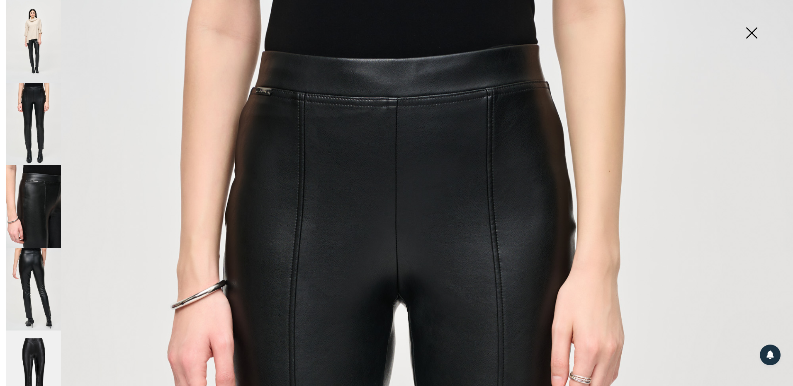
click at [36, 256] on img at bounding box center [33, 289] width 55 height 83
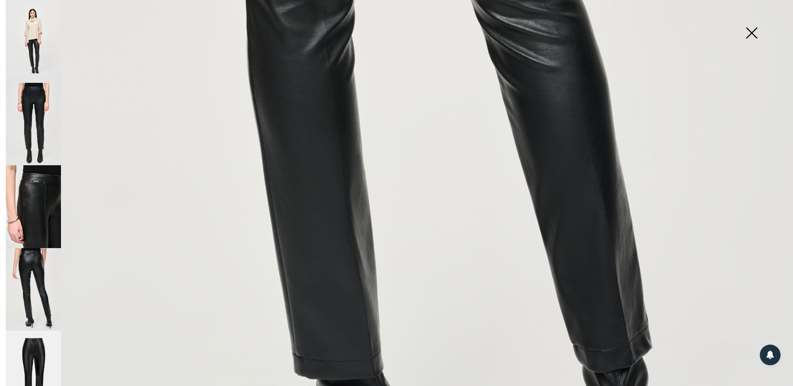
scroll to position [663, 0]
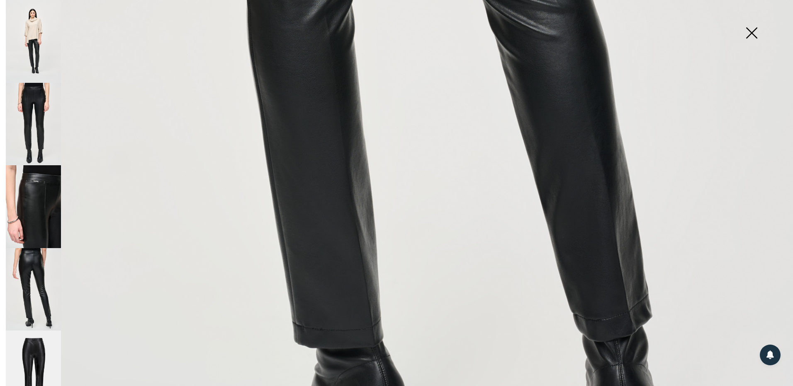
click at [52, 282] on img at bounding box center [33, 289] width 55 height 83
click at [39, 268] on img at bounding box center [33, 289] width 55 height 83
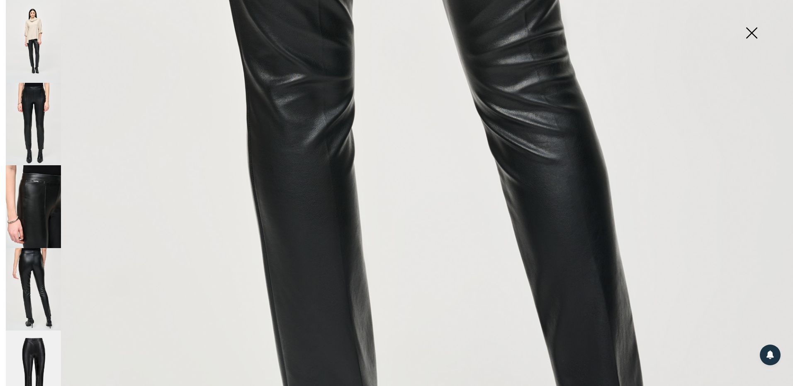
scroll to position [539, 0]
click at [46, 203] on img at bounding box center [33, 206] width 55 height 83
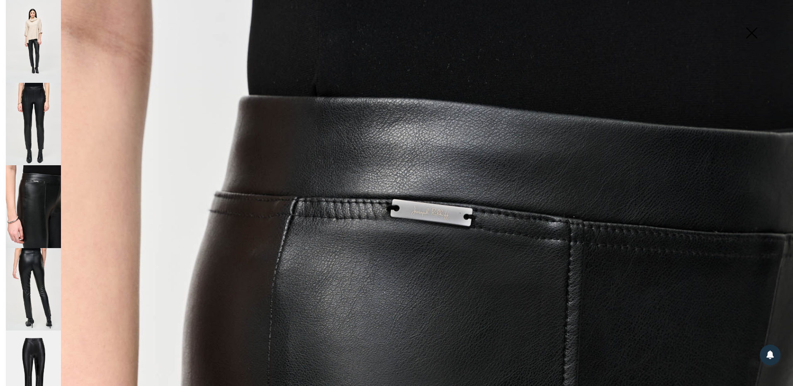
scroll to position [0, 0]
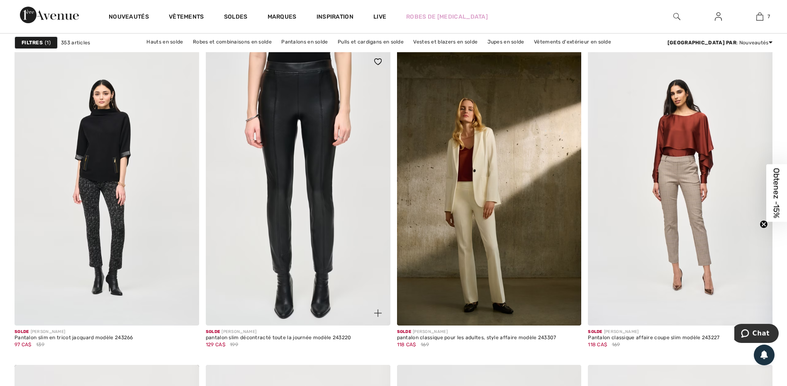
click at [323, 152] on img at bounding box center [298, 187] width 185 height 277
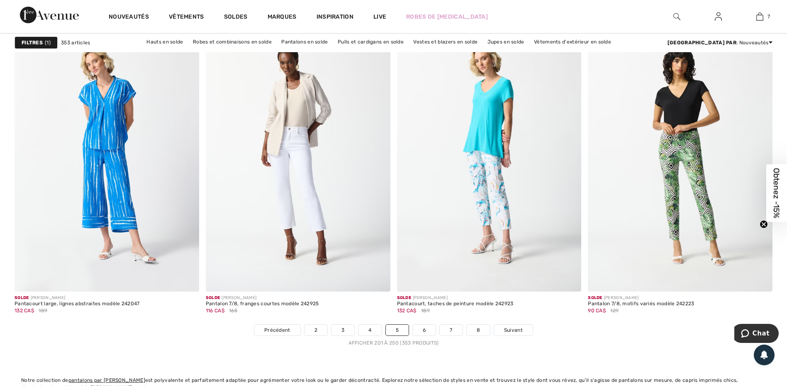
scroll to position [4603, 0]
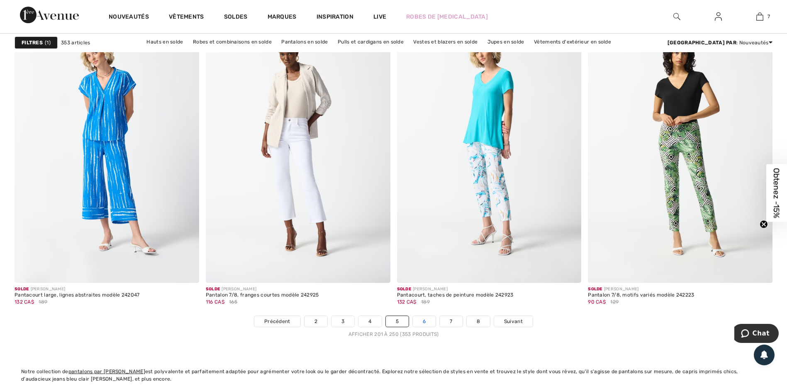
click at [425, 321] on link "6" at bounding box center [424, 321] width 23 height 11
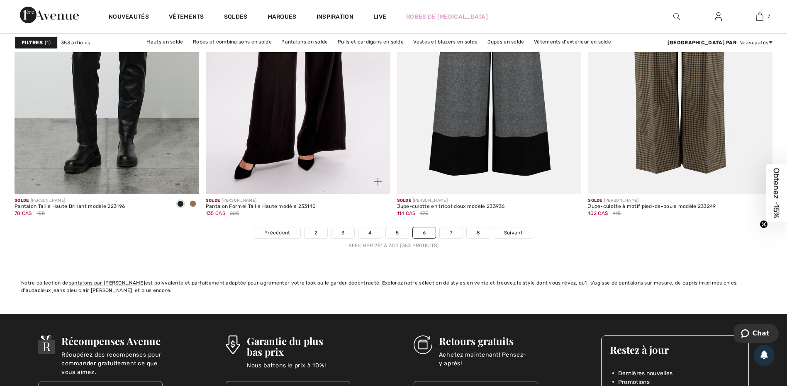
scroll to position [4727, 0]
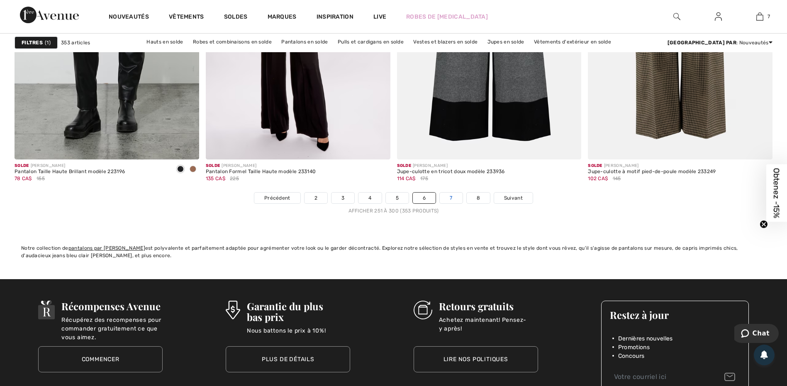
click at [454, 199] on link "7" at bounding box center [451, 198] width 22 height 11
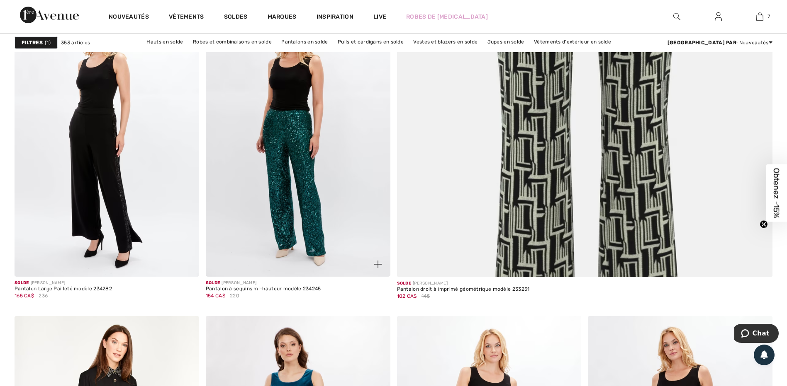
scroll to position [456, 0]
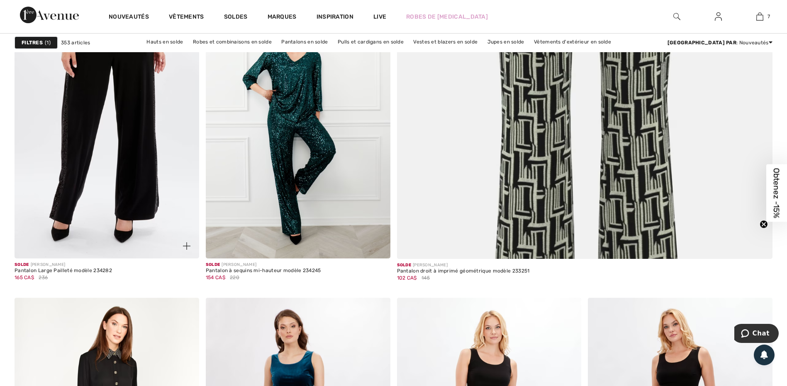
click at [126, 167] on img at bounding box center [107, 120] width 185 height 277
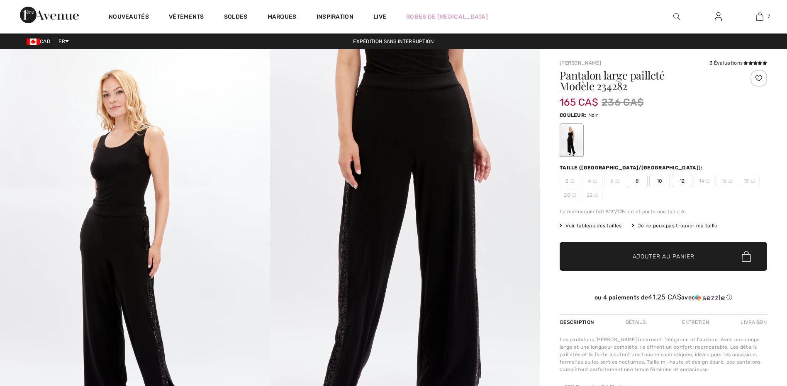
checkbox input "true"
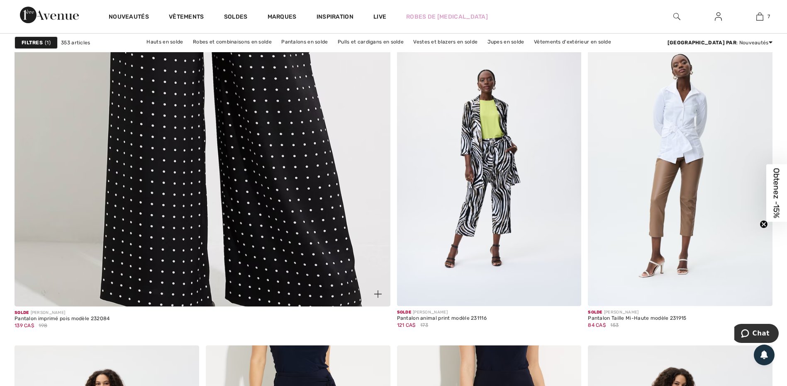
scroll to position [2902, 0]
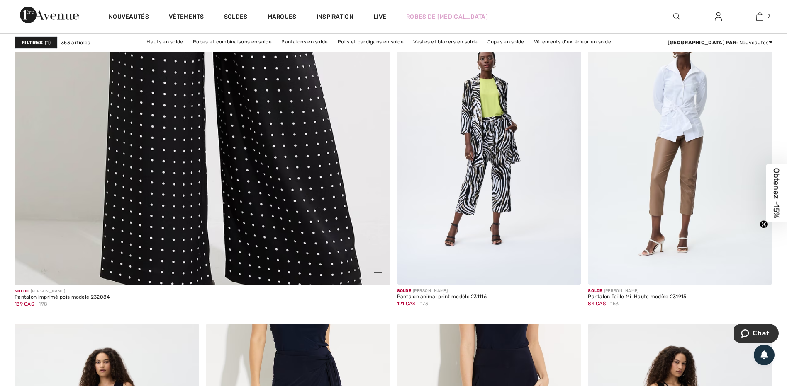
click at [222, 121] on img at bounding box center [202, 30] width 451 height 676
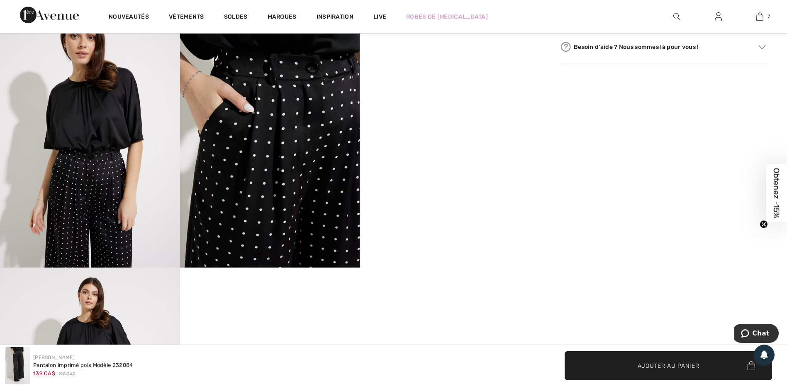
scroll to position [498, 0]
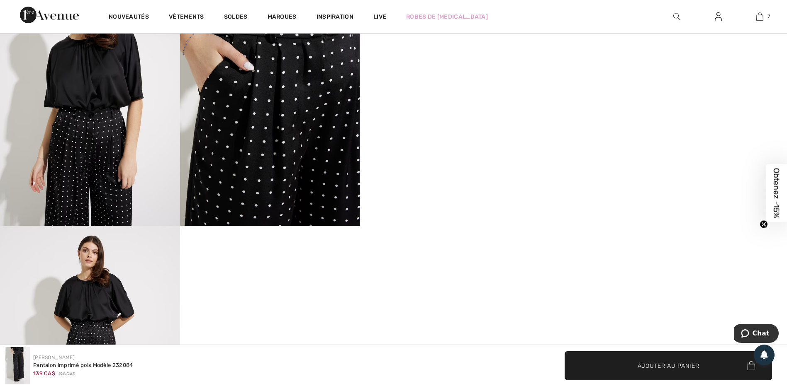
click at [158, 128] on img at bounding box center [90, 91] width 180 height 270
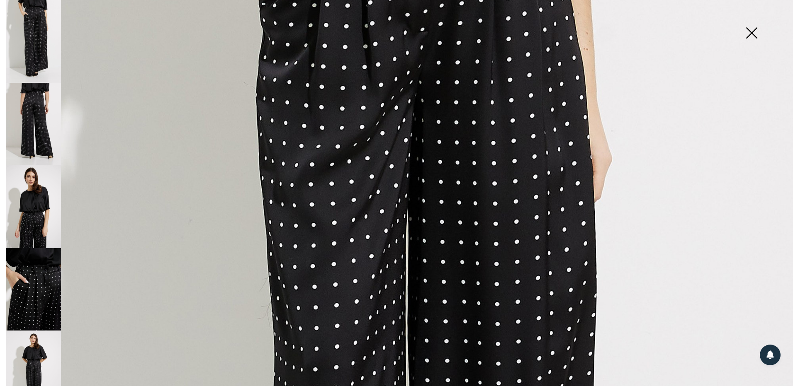
scroll to position [249, 0]
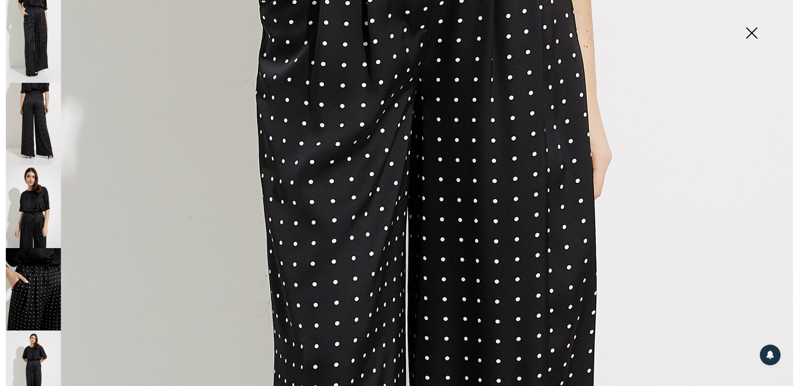
click at [42, 121] on img at bounding box center [33, 124] width 55 height 83
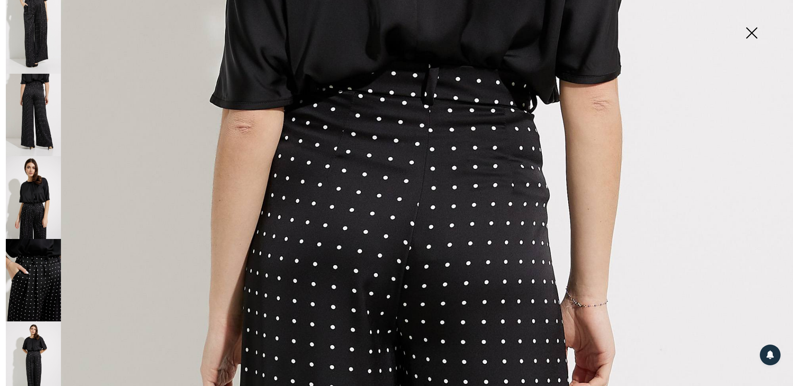
scroll to position [12, 0]
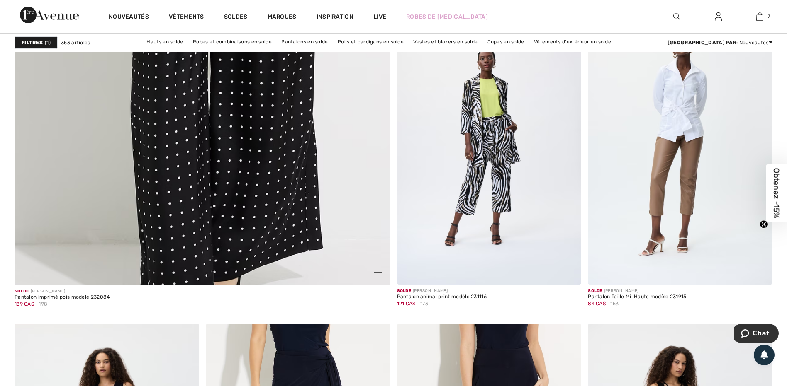
click at [264, 105] on img at bounding box center [202, 30] width 451 height 676
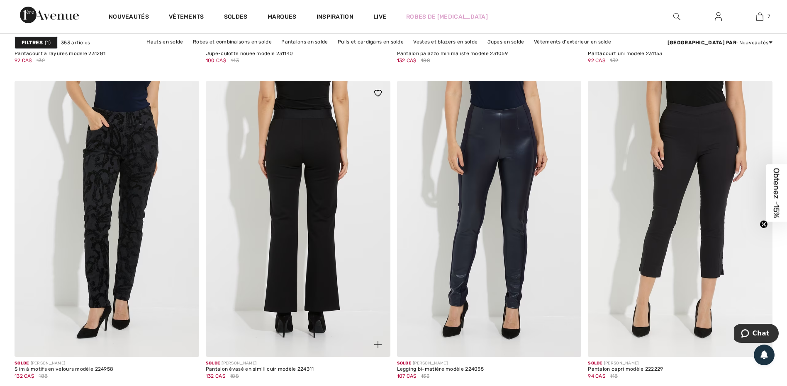
scroll to position [3483, 0]
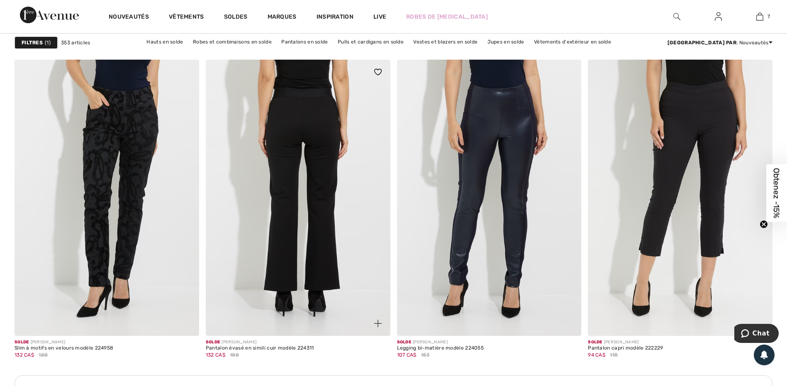
click at [295, 168] on img at bounding box center [298, 198] width 185 height 277
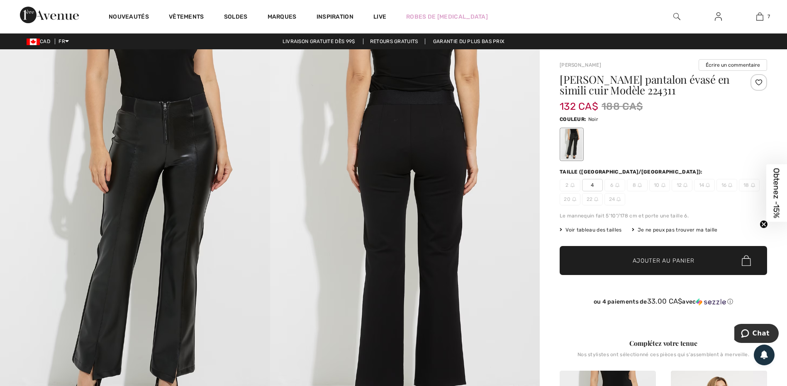
click at [193, 160] on img at bounding box center [135, 251] width 270 height 405
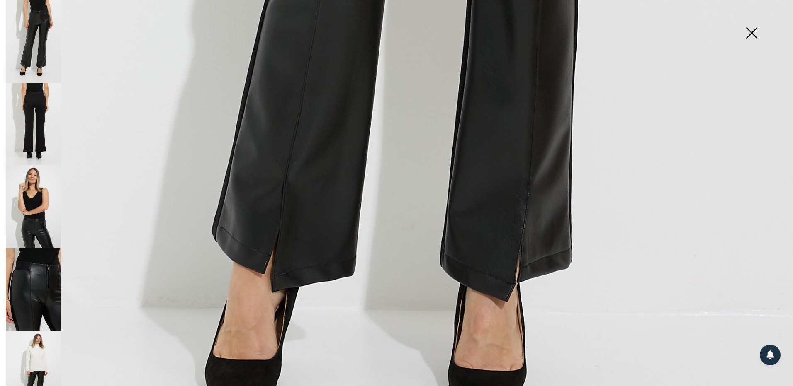
scroll to position [705, 0]
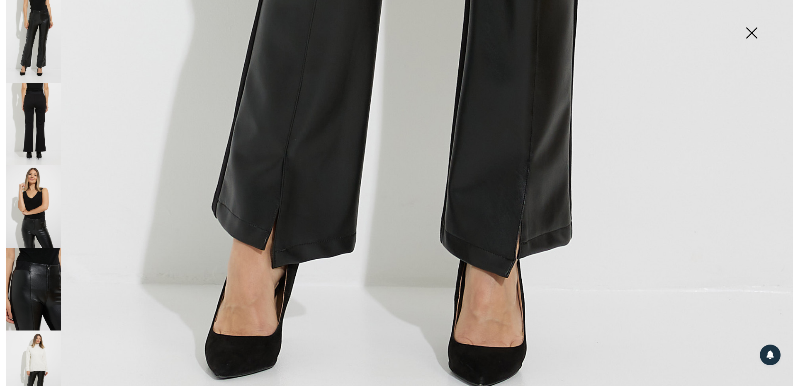
click at [29, 96] on img at bounding box center [33, 124] width 55 height 83
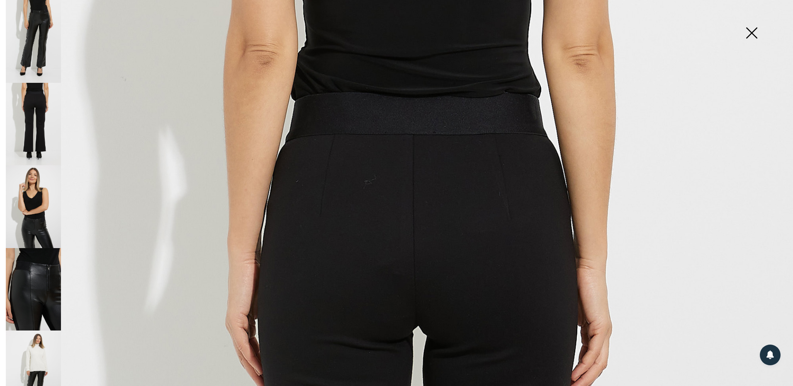
scroll to position [0, 0]
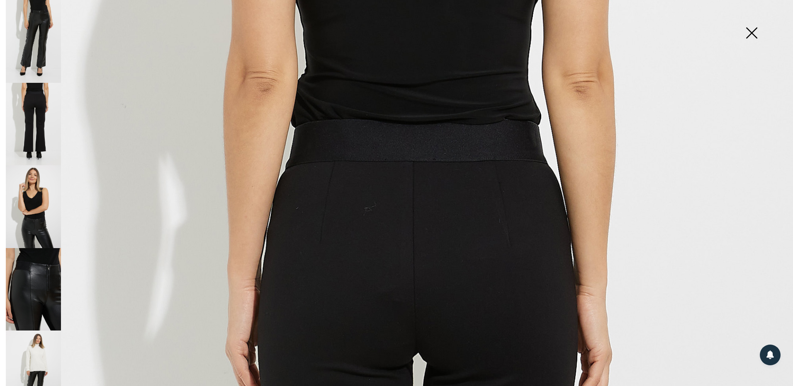
click at [41, 340] on img at bounding box center [33, 372] width 55 height 83
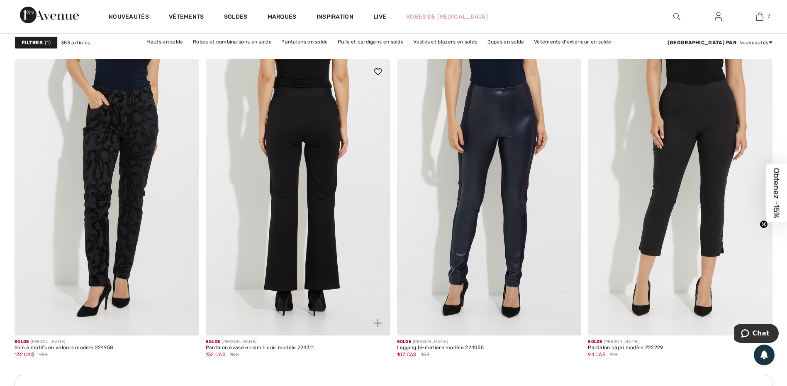
click at [300, 132] on img at bounding box center [298, 197] width 185 height 277
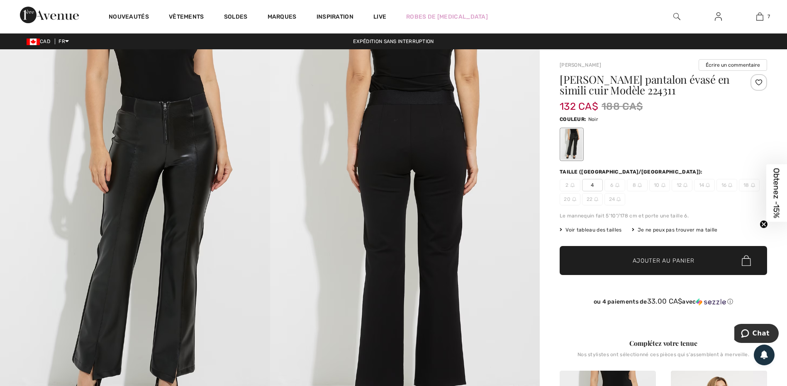
click at [596, 184] on span "4" at bounding box center [592, 185] width 21 height 12
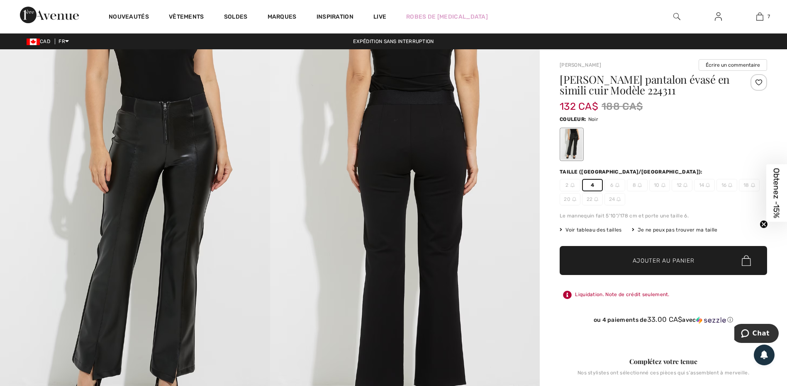
click at [641, 257] on span "Ajouter au panier" at bounding box center [663, 261] width 62 height 9
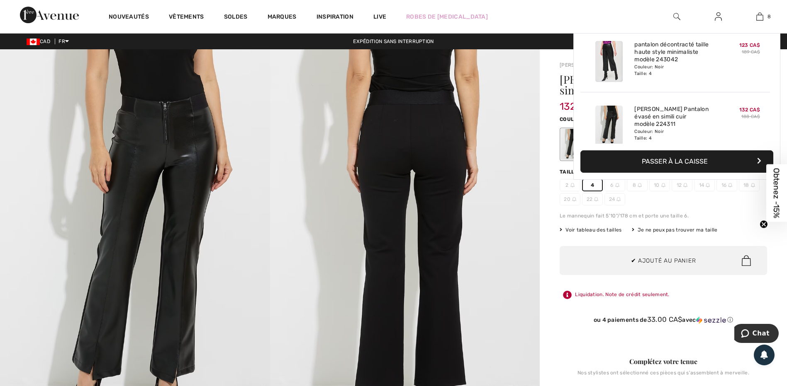
scroll to position [414, 0]
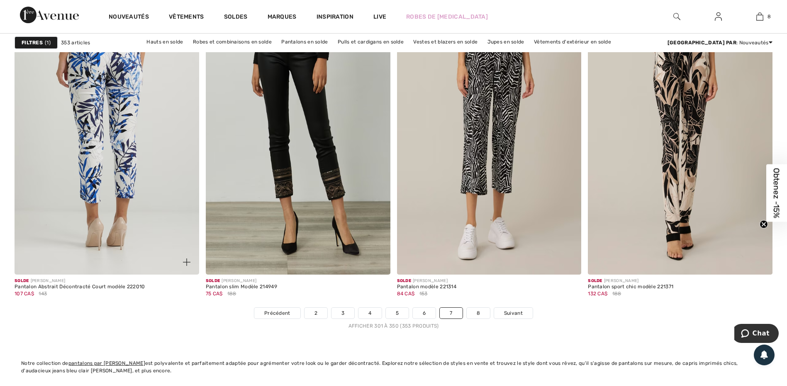
scroll to position [4686, 0]
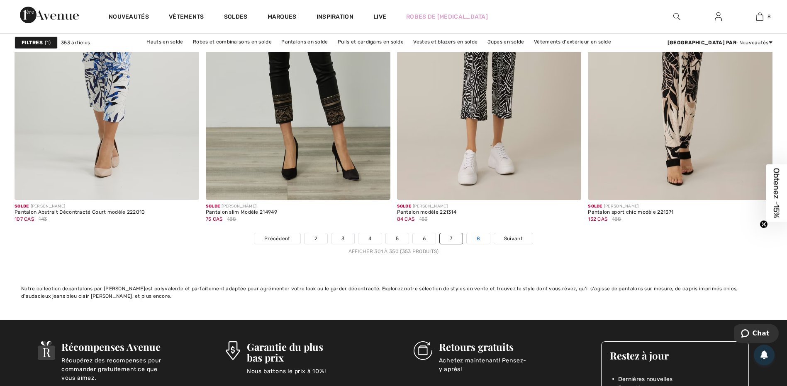
click at [478, 238] on link "8" at bounding box center [477, 238] width 23 height 11
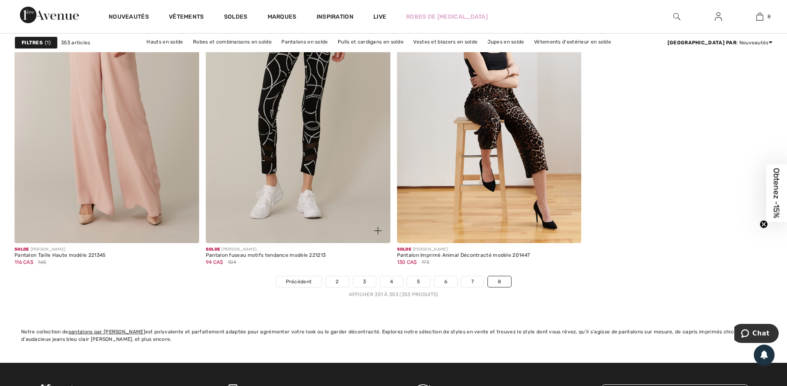
scroll to position [166, 0]
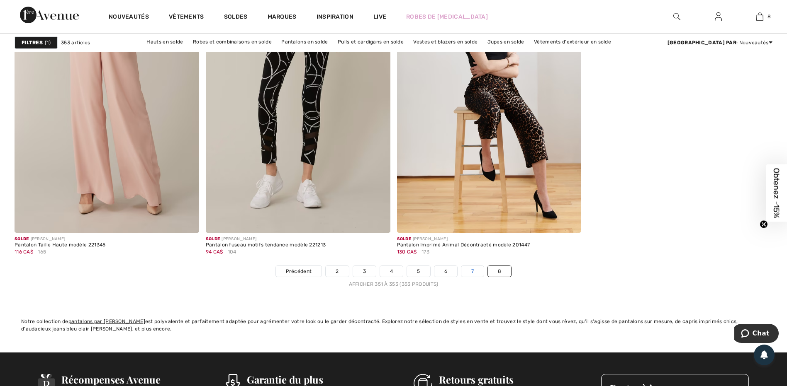
click at [476, 269] on link "7" at bounding box center [472, 271] width 22 height 11
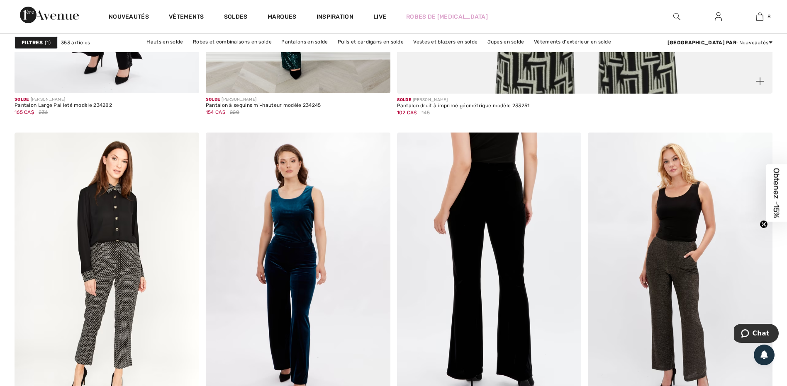
scroll to position [622, 0]
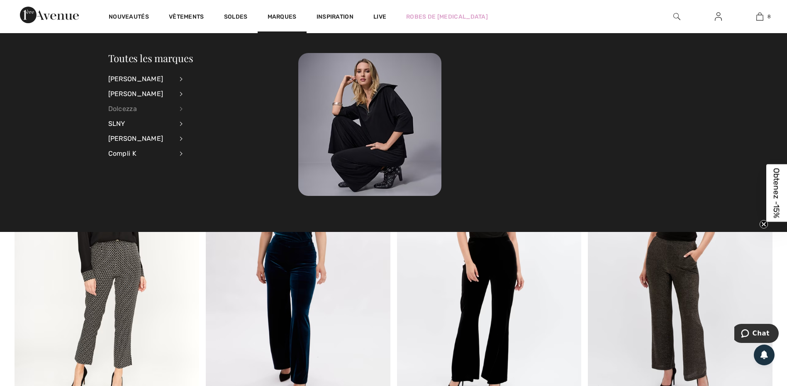
click at [138, 108] on div "Dolcezza" at bounding box center [140, 109] width 65 height 15
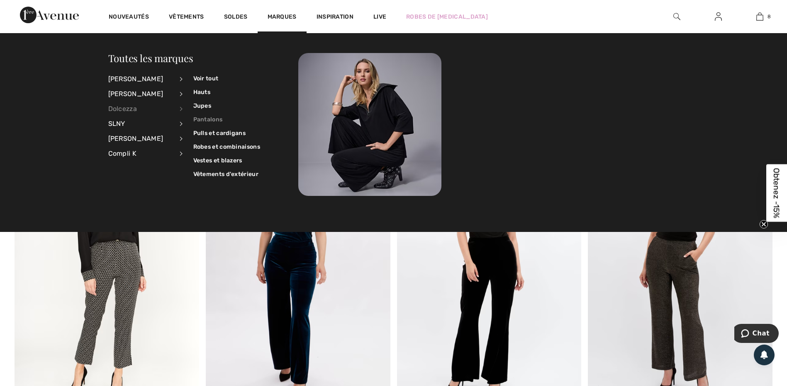
click at [197, 119] on link "Pantalons" at bounding box center [226, 120] width 67 height 14
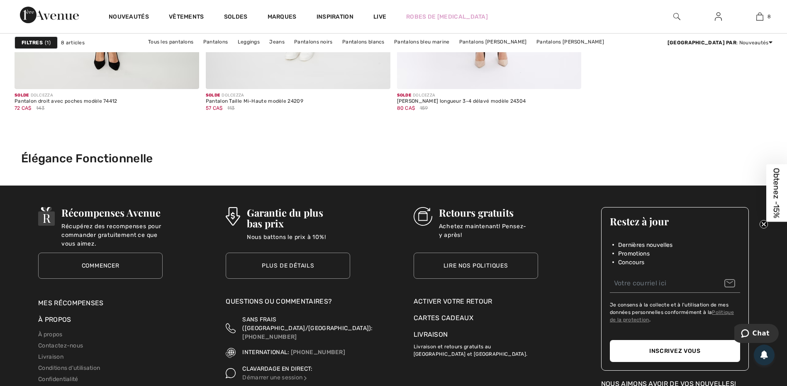
scroll to position [954, 0]
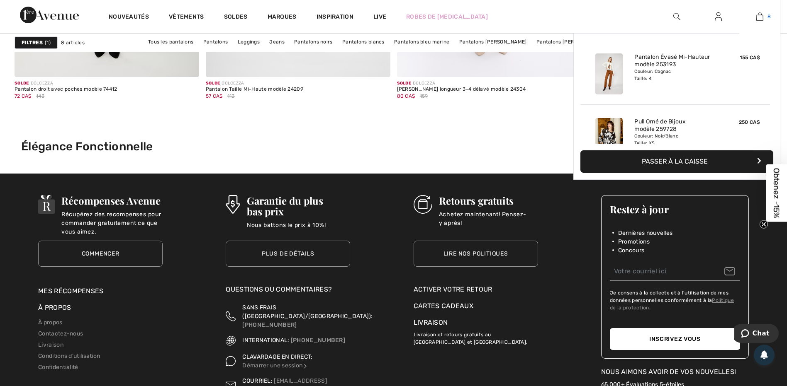
click at [762, 17] on img at bounding box center [759, 17] width 7 height 10
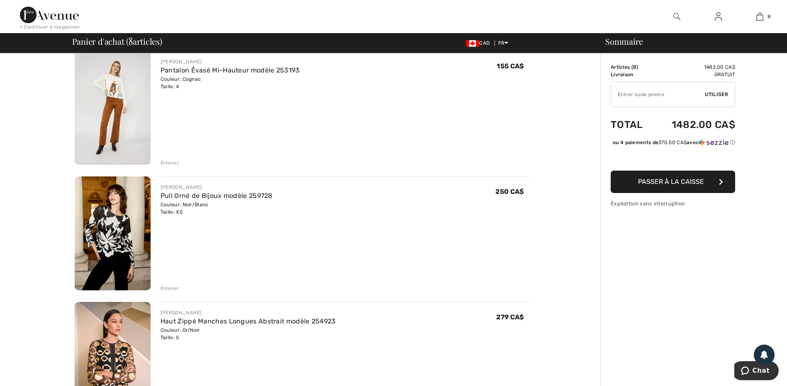
scroll to position [83, 0]
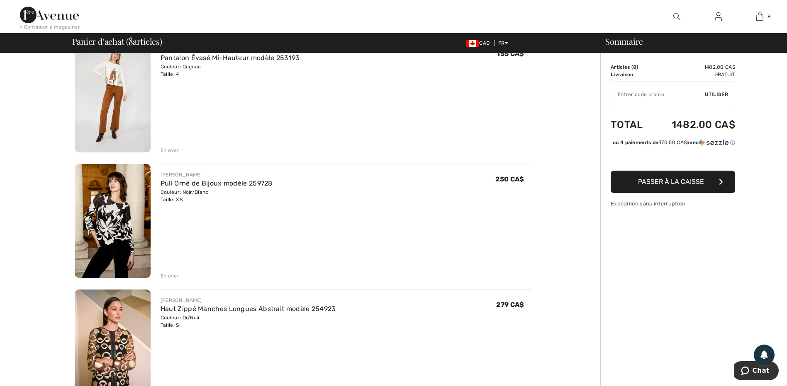
click at [108, 199] on img at bounding box center [113, 221] width 76 height 114
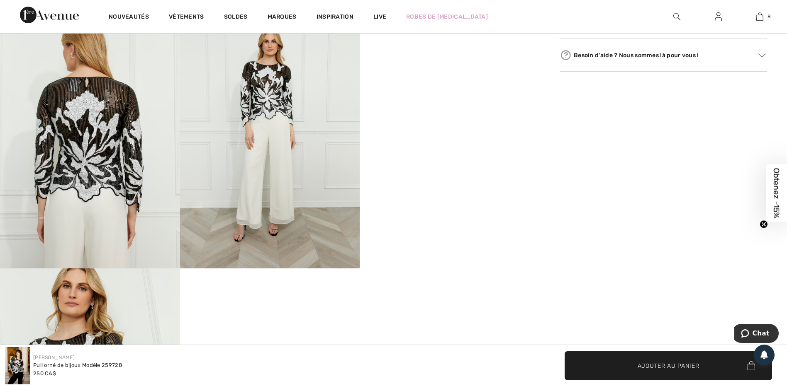
scroll to position [456, 0]
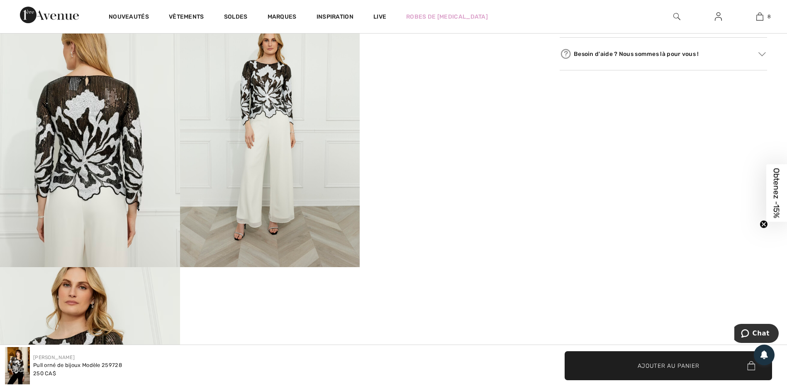
click at [87, 174] on img at bounding box center [90, 133] width 180 height 270
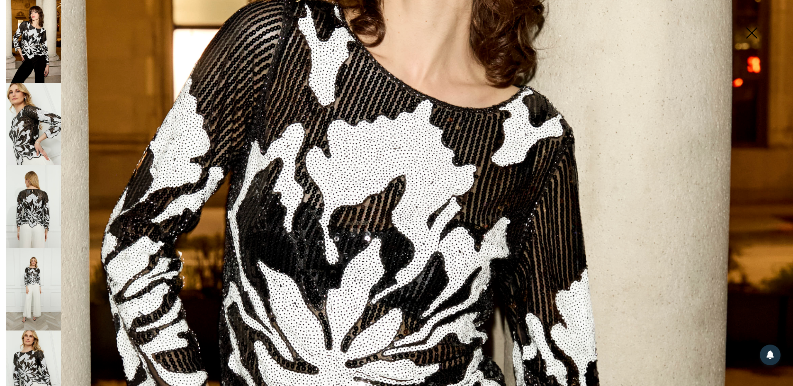
scroll to position [296, 0]
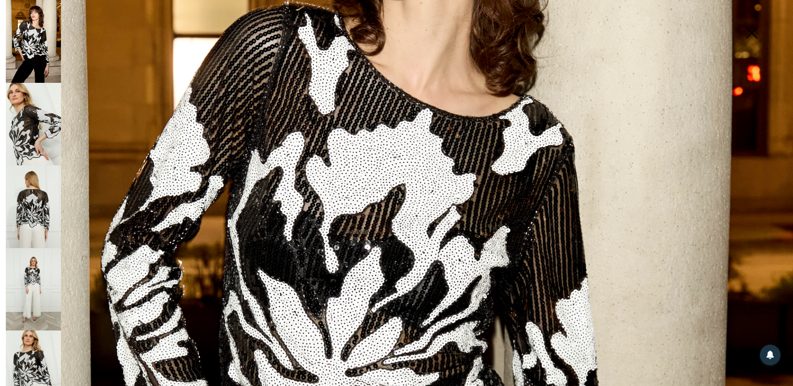
click at [34, 193] on img at bounding box center [33, 206] width 55 height 83
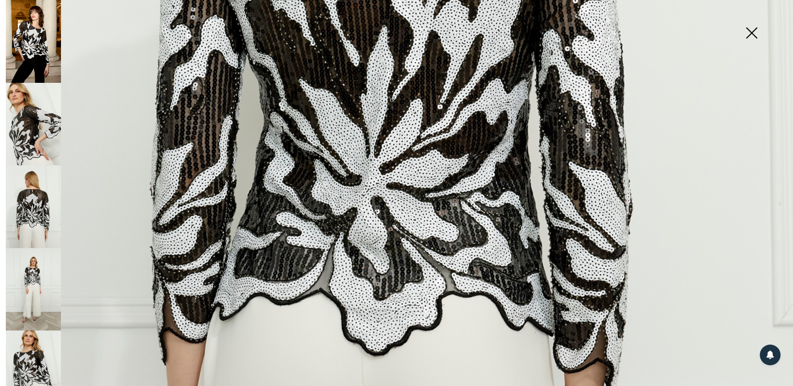
scroll to position [545, 0]
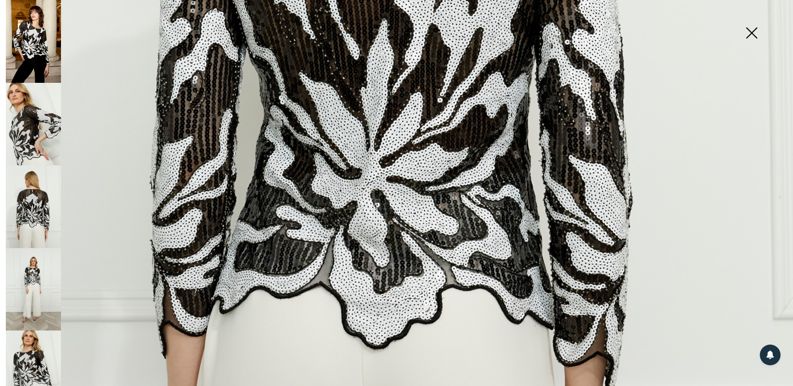
click at [41, 121] on img at bounding box center [33, 124] width 55 height 83
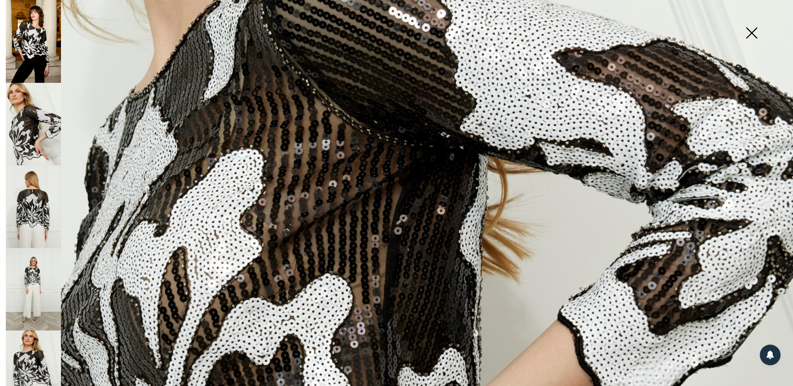
scroll to position [338, 0]
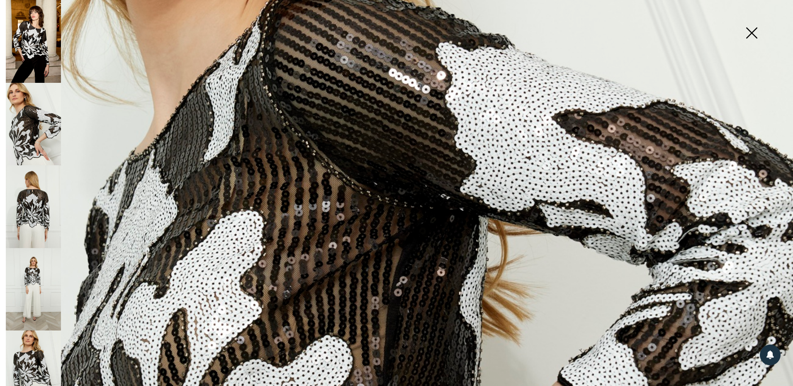
click at [42, 259] on img at bounding box center [33, 289] width 55 height 83
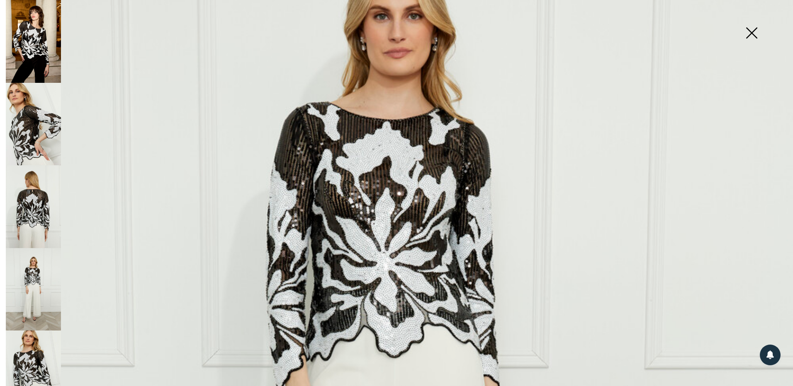
scroll to position [172, 0]
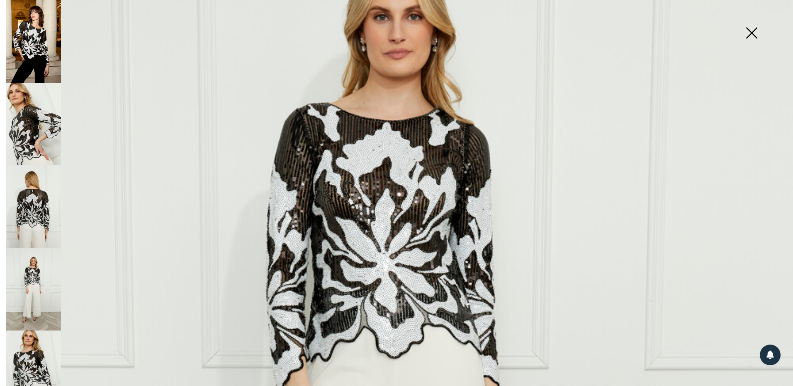
click at [39, 351] on img at bounding box center [33, 372] width 55 height 83
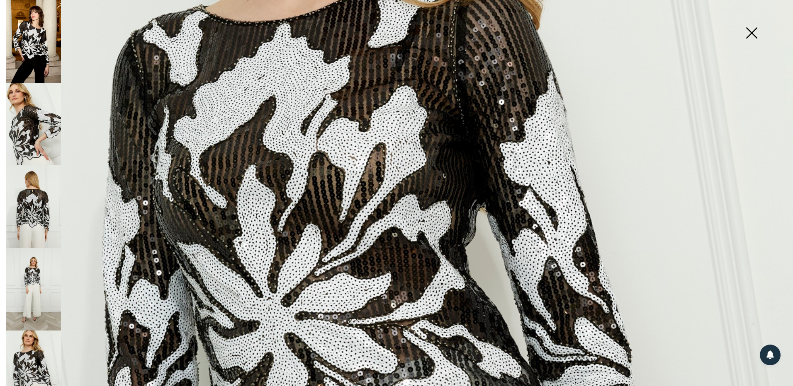
scroll to position [255, 0]
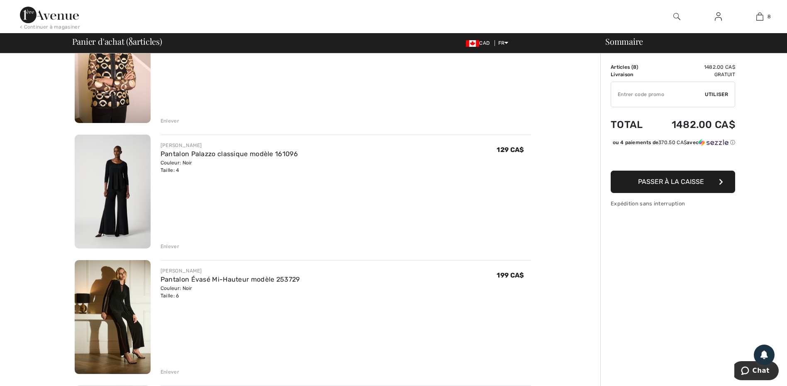
scroll to position [373, 0]
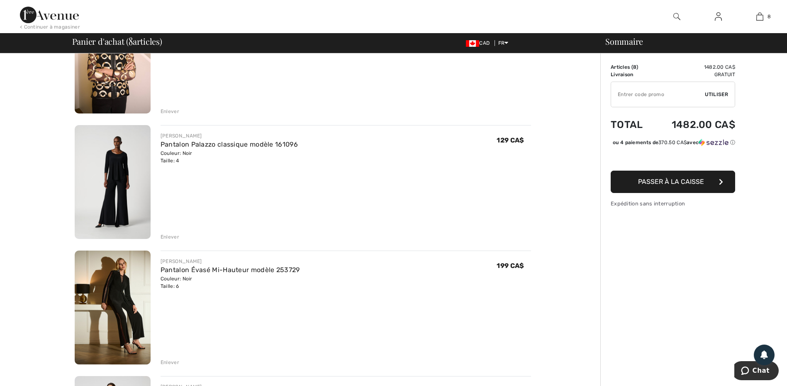
click at [119, 182] on img at bounding box center [113, 182] width 76 height 114
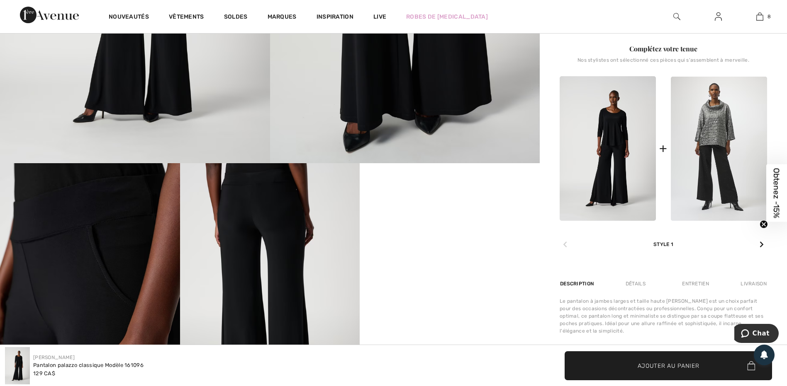
scroll to position [290, 0]
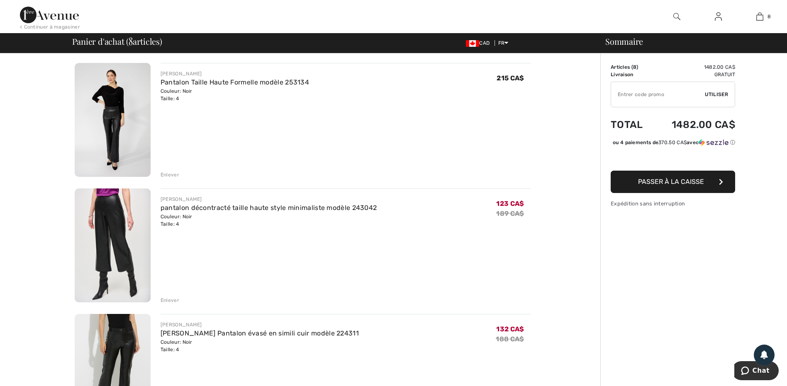
scroll to position [705, 0]
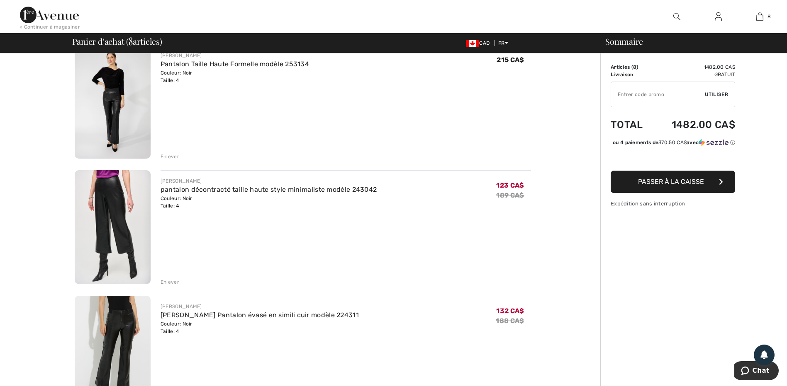
click at [173, 282] on div "Enlever" at bounding box center [169, 282] width 19 height 7
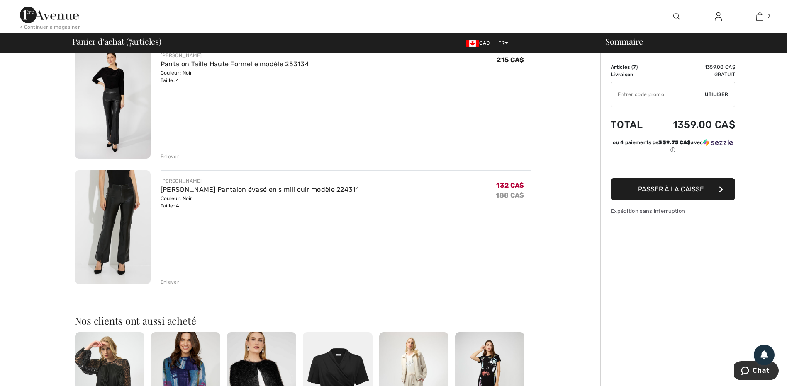
click at [130, 225] on img at bounding box center [113, 227] width 76 height 114
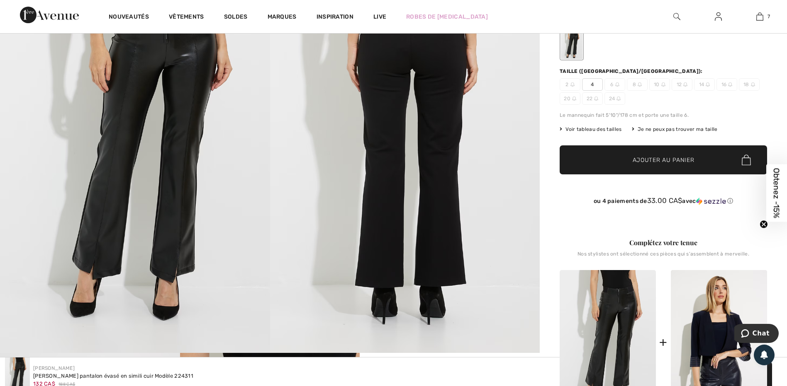
scroll to position [83, 0]
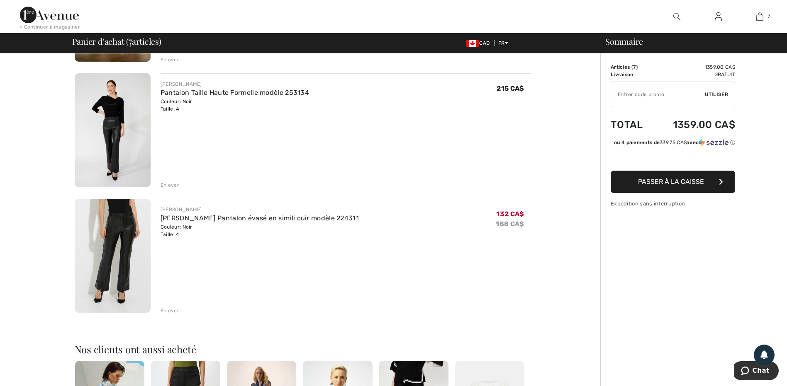
scroll to position [663, 0]
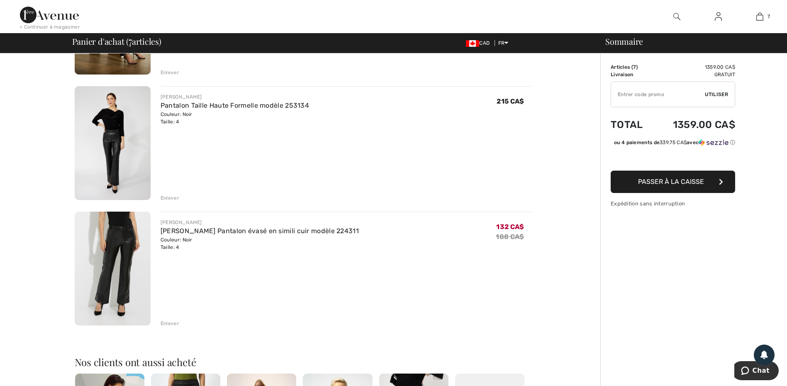
click at [133, 120] on img at bounding box center [113, 143] width 76 height 114
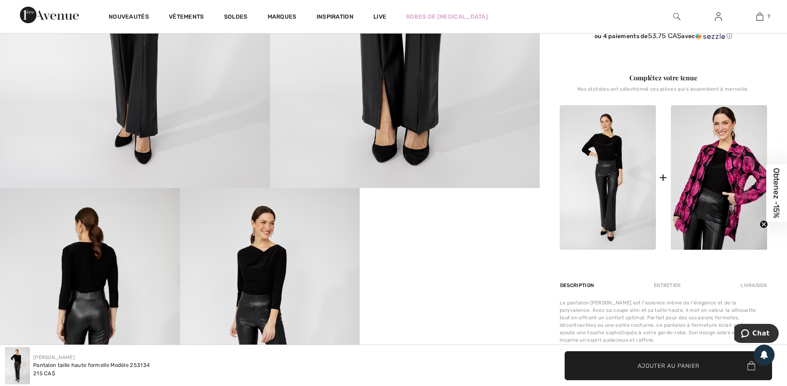
scroll to position [290, 0]
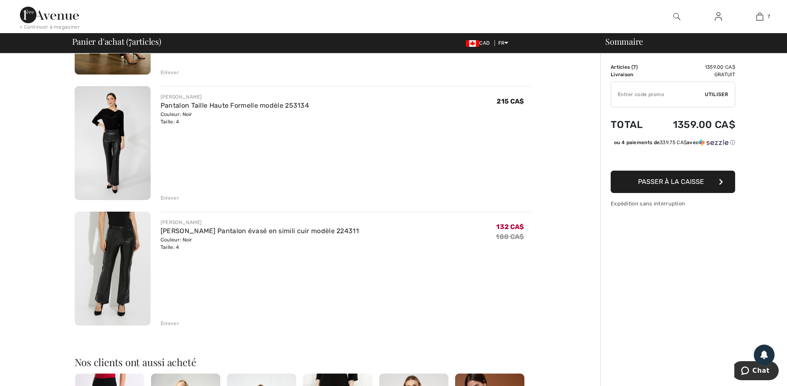
click at [170, 197] on div "Enlever" at bounding box center [169, 197] width 19 height 7
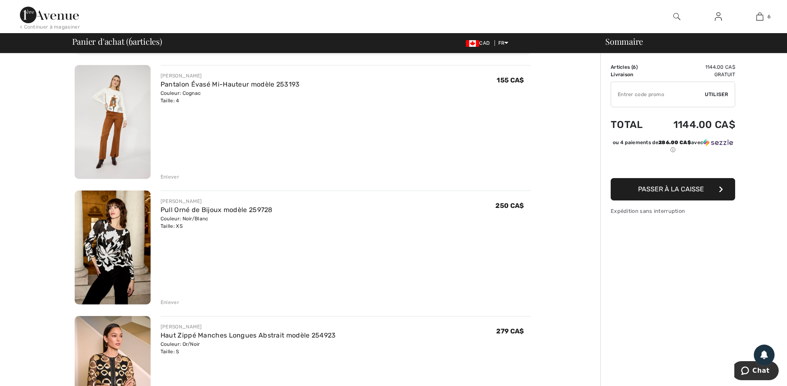
scroll to position [41, 0]
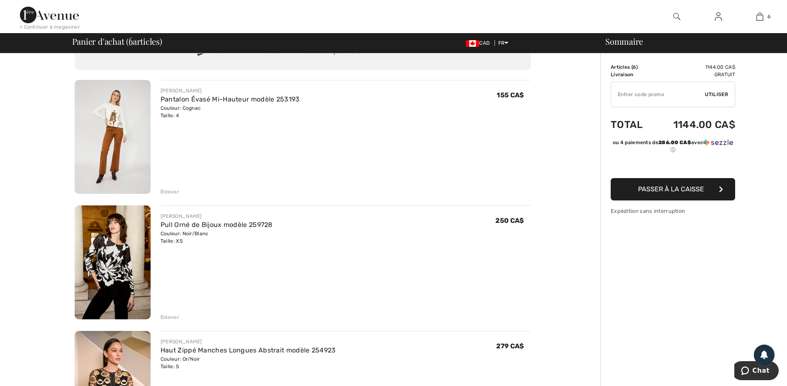
click at [124, 143] on img at bounding box center [113, 137] width 76 height 114
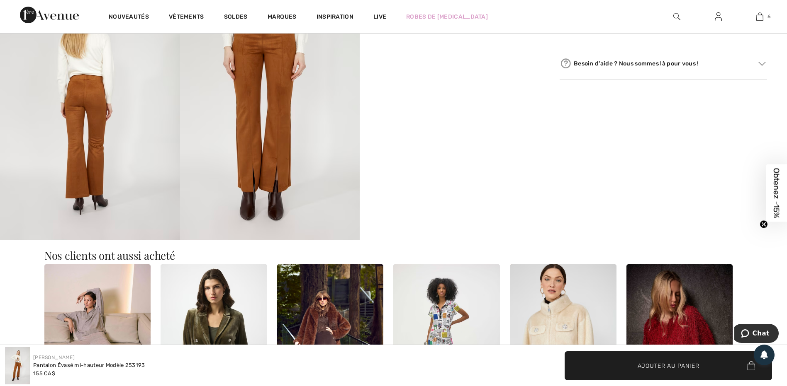
scroll to position [456, 0]
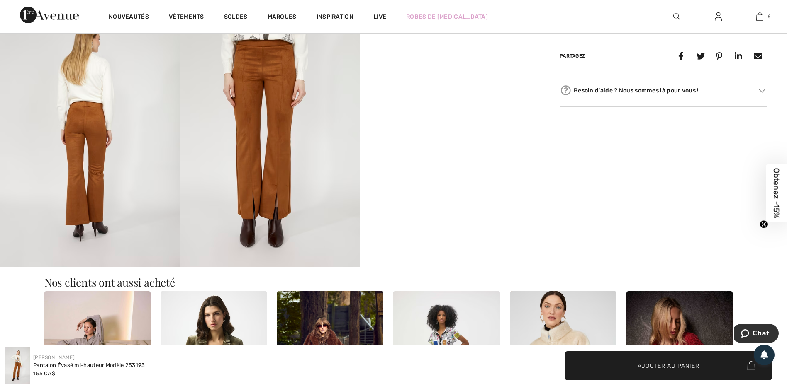
click at [140, 139] on img at bounding box center [90, 133] width 180 height 270
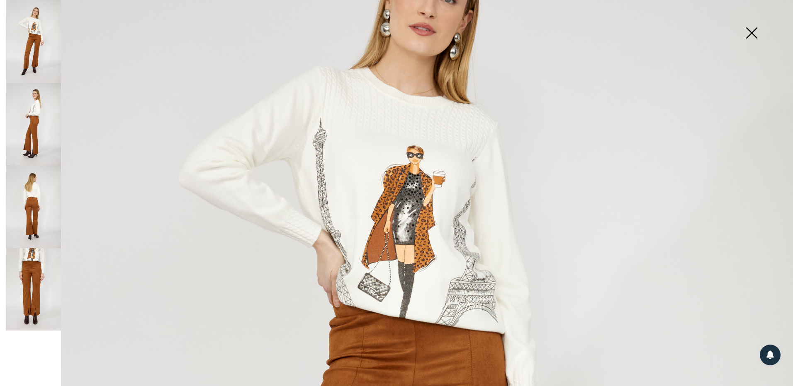
scroll to position [166, 0]
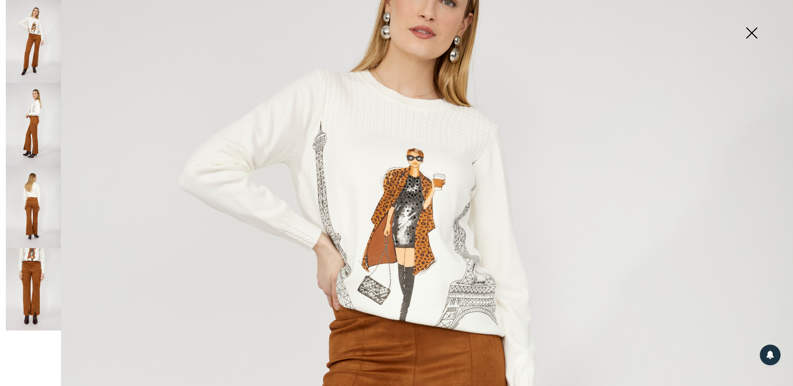
click at [39, 101] on img at bounding box center [33, 124] width 55 height 83
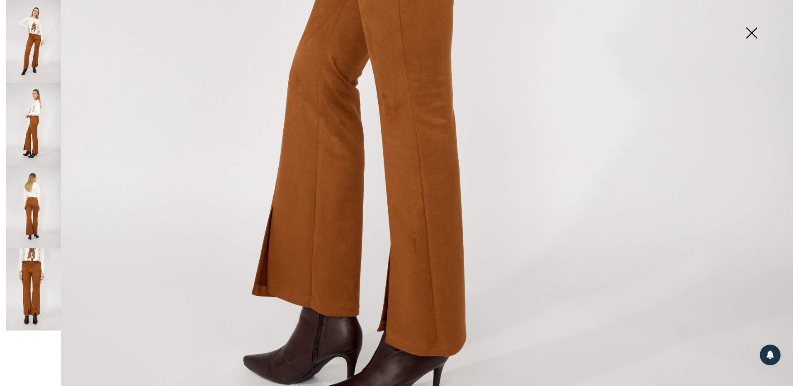
scroll to position [705, 0]
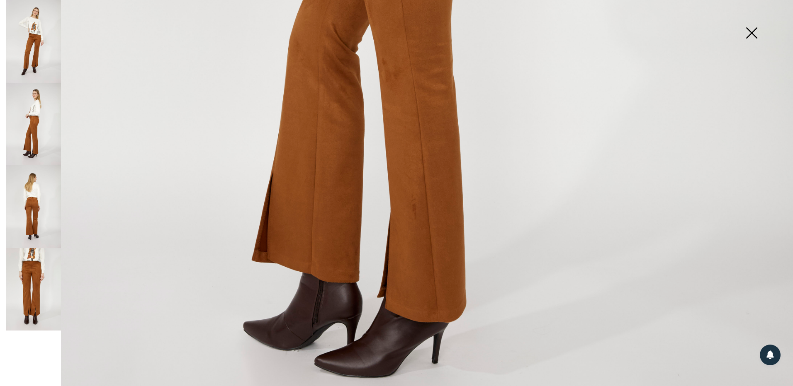
click at [36, 197] on img at bounding box center [33, 206] width 55 height 83
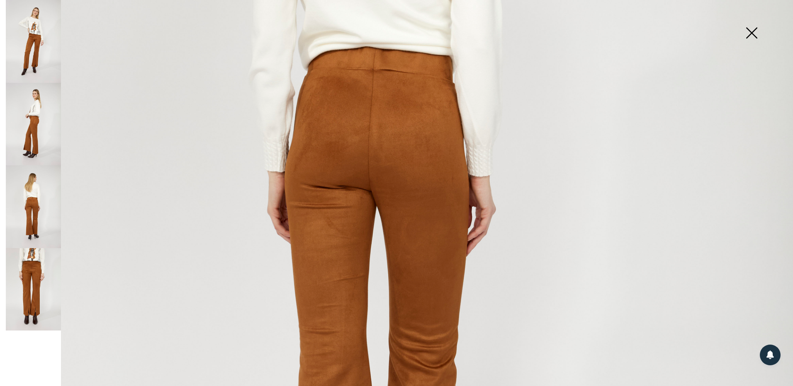
scroll to position [456, 0]
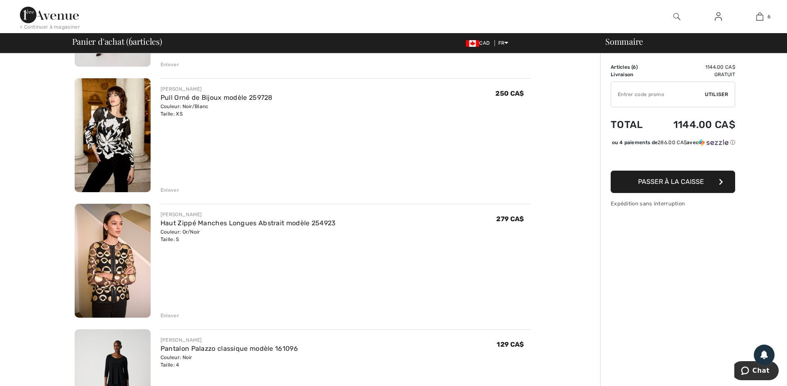
scroll to position [207, 0]
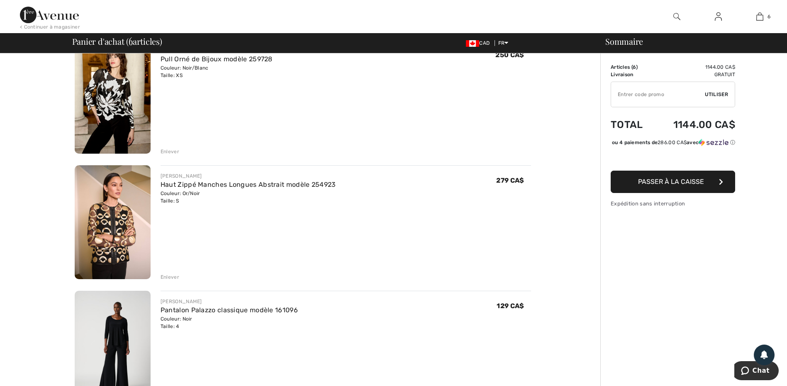
click at [174, 274] on div "Enlever" at bounding box center [169, 277] width 19 height 7
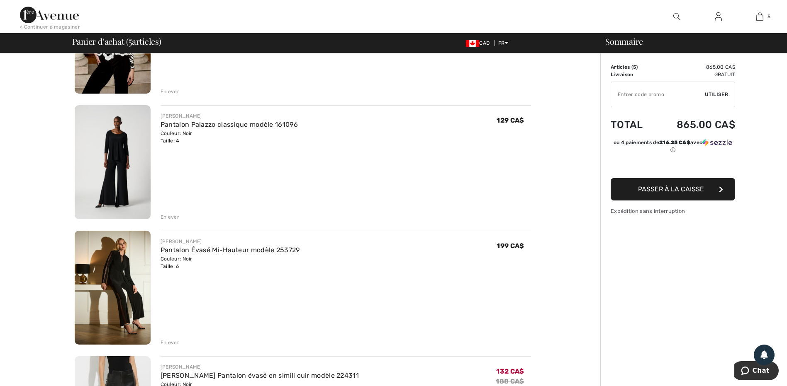
scroll to position [290, 0]
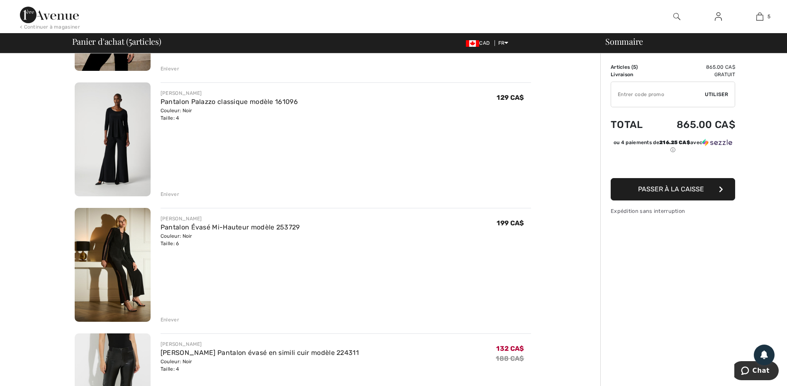
drag, startPoint x: 172, startPoint y: 319, endPoint x: 175, endPoint y: 314, distance: 6.0
click at [174, 315] on div "Enlever" at bounding box center [345, 319] width 370 height 9
drag, startPoint x: 175, startPoint y: 314, endPoint x: 329, endPoint y: 249, distance: 166.9
click at [329, 249] on div "JOSEPH RIBKOFF Pantalon Évasé Mi-Hauteur modèle 253729 Couleur: Noir Taille: 6 …" at bounding box center [345, 266] width 370 height 116
click at [169, 318] on div "Enlever" at bounding box center [169, 319] width 19 height 7
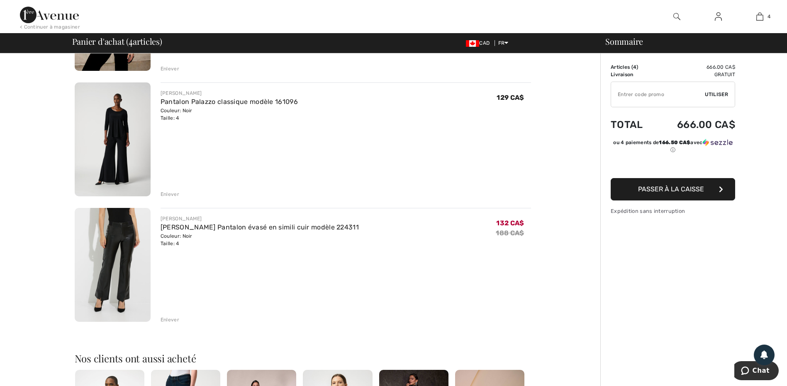
click at [168, 193] on div "Enlever" at bounding box center [169, 194] width 19 height 7
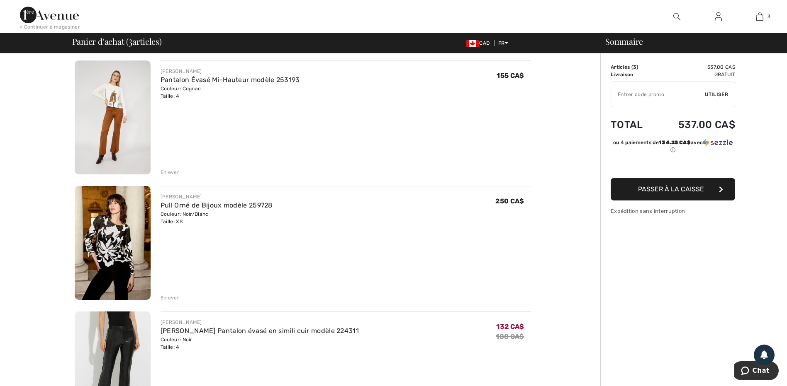
scroll to position [41, 0]
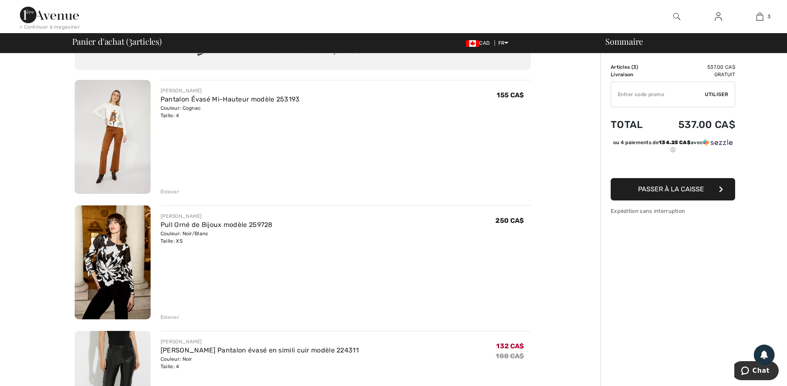
click at [176, 192] on div "Enlever" at bounding box center [169, 191] width 19 height 7
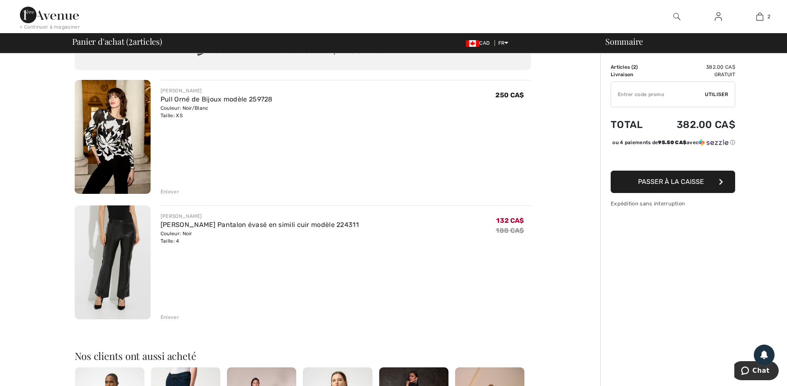
click at [121, 123] on img at bounding box center [113, 137] width 76 height 114
click at [122, 124] on img at bounding box center [113, 137] width 76 height 114
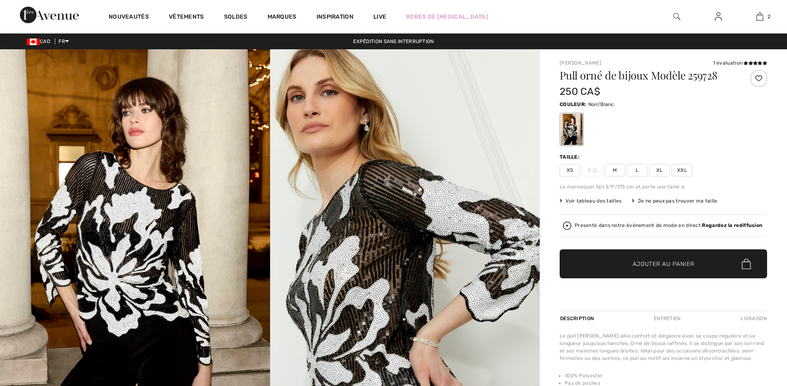
checkbox input "true"
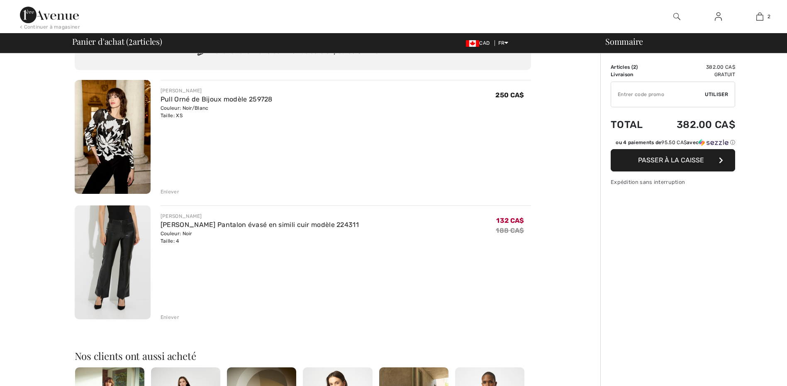
scroll to position [41, 0]
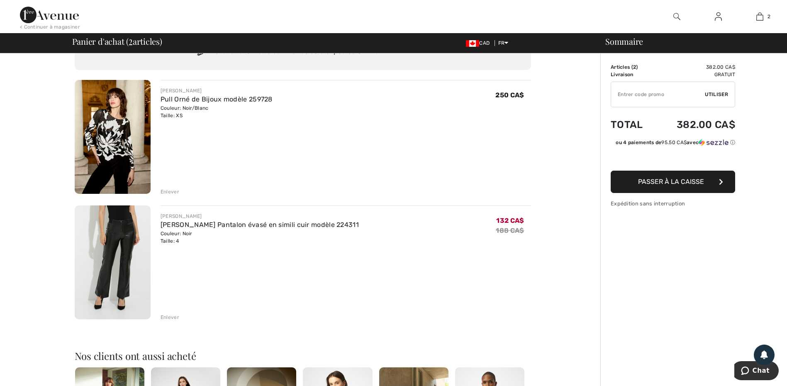
click at [127, 254] on img at bounding box center [113, 263] width 76 height 114
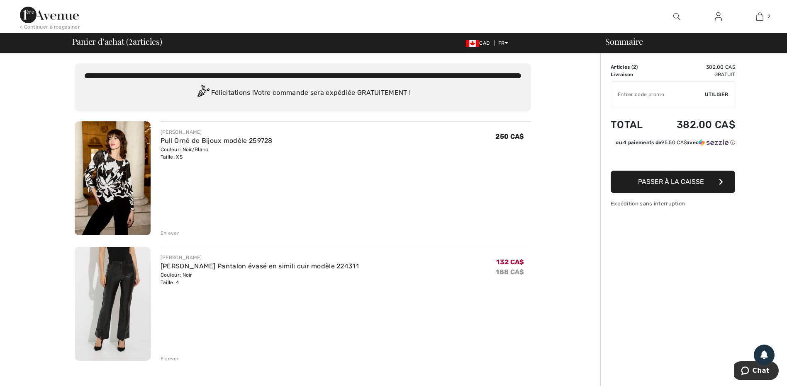
drag, startPoint x: 674, startPoint y: 178, endPoint x: 661, endPoint y: 177, distance: 13.3
click at [673, 178] on span "Passer à la caisse" at bounding box center [671, 182] width 66 height 8
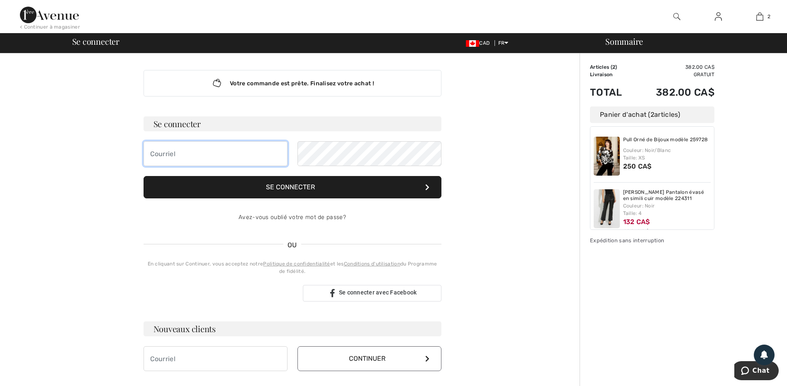
click at [194, 153] on input "email" at bounding box center [215, 153] width 144 height 25
type input "ti-nord@sympatico.ca"
click at [278, 184] on button "Se connecter" at bounding box center [292, 187] width 298 height 22
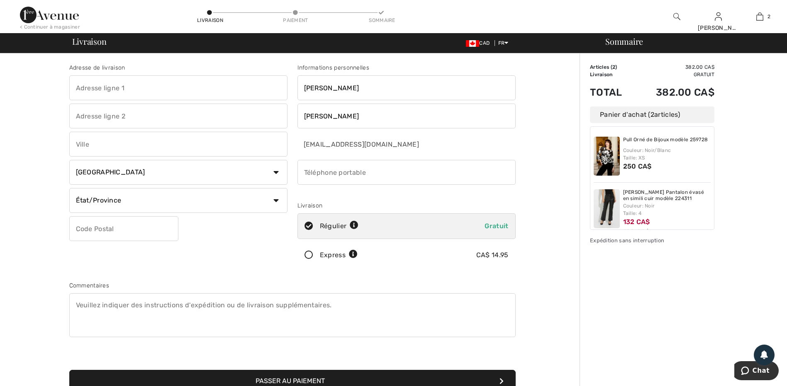
click at [86, 85] on input "text" at bounding box center [178, 87] width 218 height 25
type input "666, avenue Royale"
type input "Québec"
select select "QC"
type input "G1E1Y7"
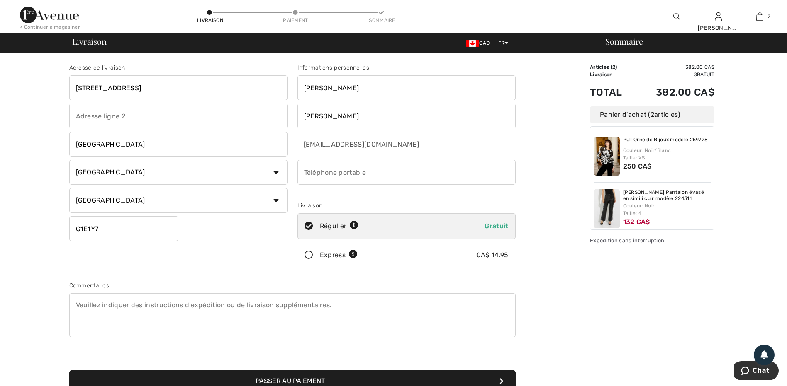
type input "4189332038"
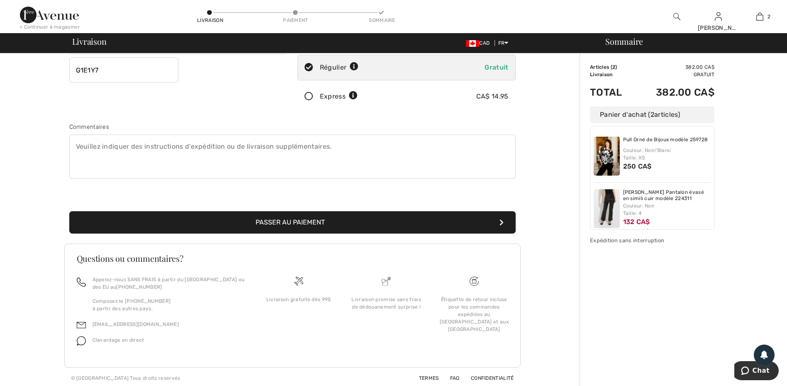
scroll to position [161, 0]
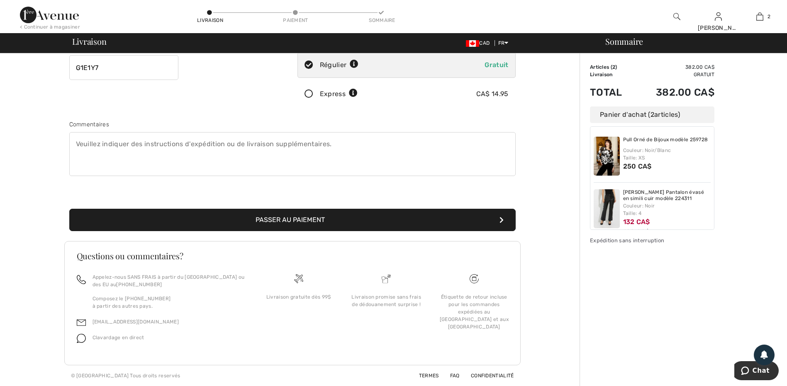
click at [297, 219] on button "Passer au paiement" at bounding box center [292, 220] width 446 height 22
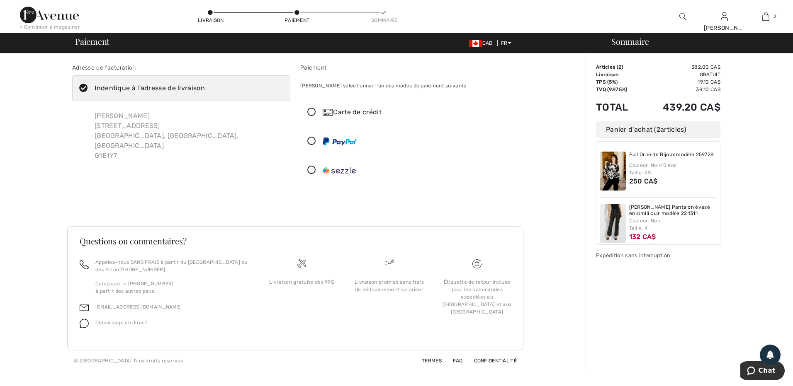
click at [310, 141] on icon at bounding box center [312, 141] width 22 height 9
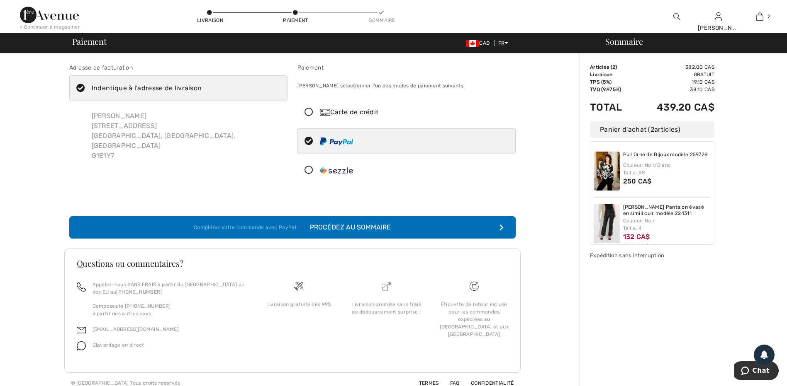
click at [428, 226] on button "Complétez votre commande avec PayPal Procédez au sommaire" at bounding box center [292, 227] width 446 height 22
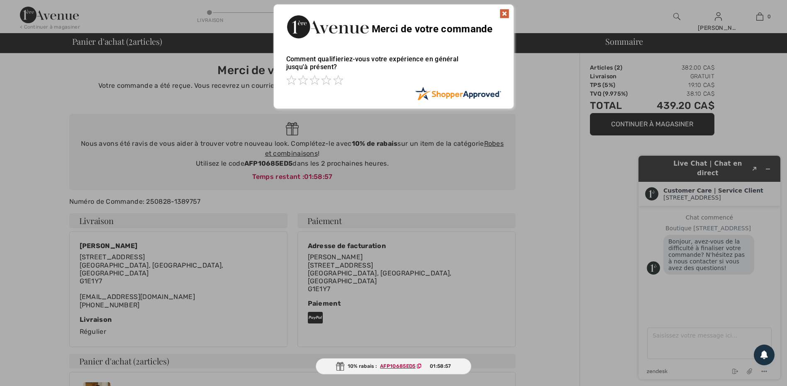
click at [503, 14] on img at bounding box center [504, 14] width 10 height 10
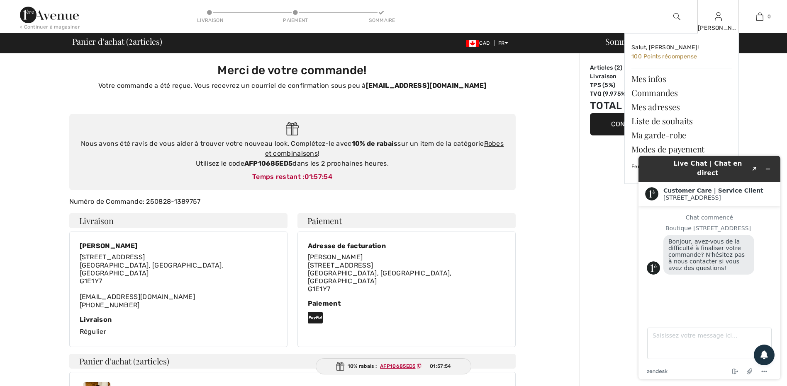
click at [715, 24] on div "[PERSON_NAME]" at bounding box center [717, 28] width 41 height 9
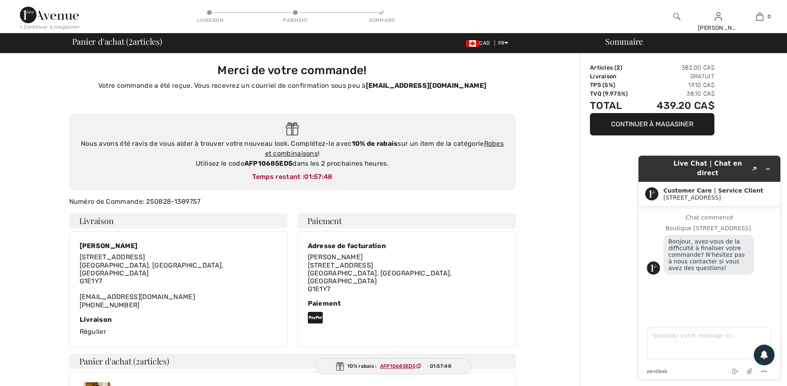
click at [607, 325] on div "Sommaire Articles ( 2 ) 382.00 CA$ Livraison Gratuit TPS (5%) 19.10 CA$ TVQ (9.…" at bounding box center [682, 346] width 207 height 587
click at [768, 166] on icon "Réduire le widget" at bounding box center [768, 169] width 6 height 6
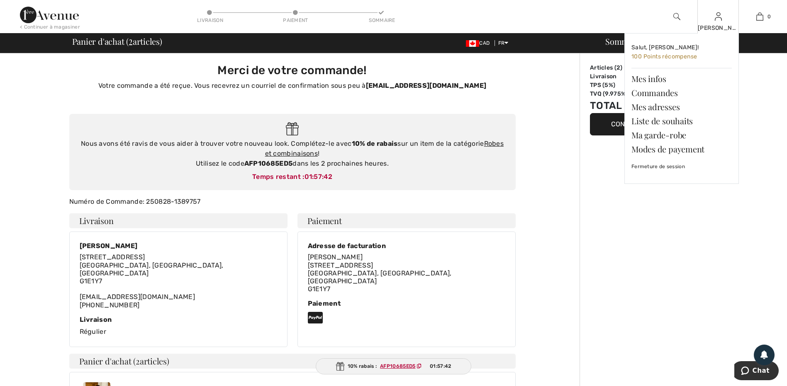
click at [716, 23] on div "[PERSON_NAME] [PERSON_NAME]! 100 Points récompense Mes infos Commandes Mes adre…" at bounding box center [717, 16] width 41 height 33
click at [644, 168] on link "Fermeture de session" at bounding box center [681, 166] width 100 height 21
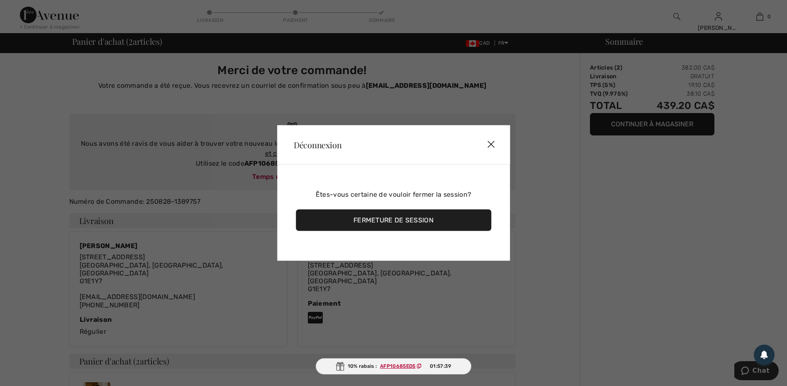
click at [400, 220] on div "Fermeture de session" at bounding box center [393, 221] width 195 height 22
